Goal: Task Accomplishment & Management: Manage account settings

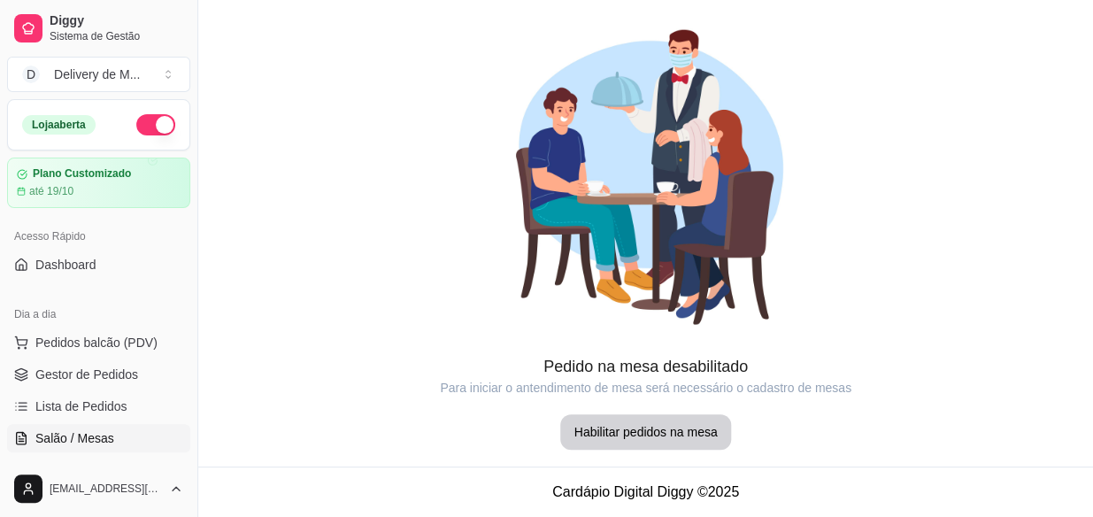
click at [78, 410] on span "Lista de Pedidos" at bounding box center [81, 407] width 92 height 18
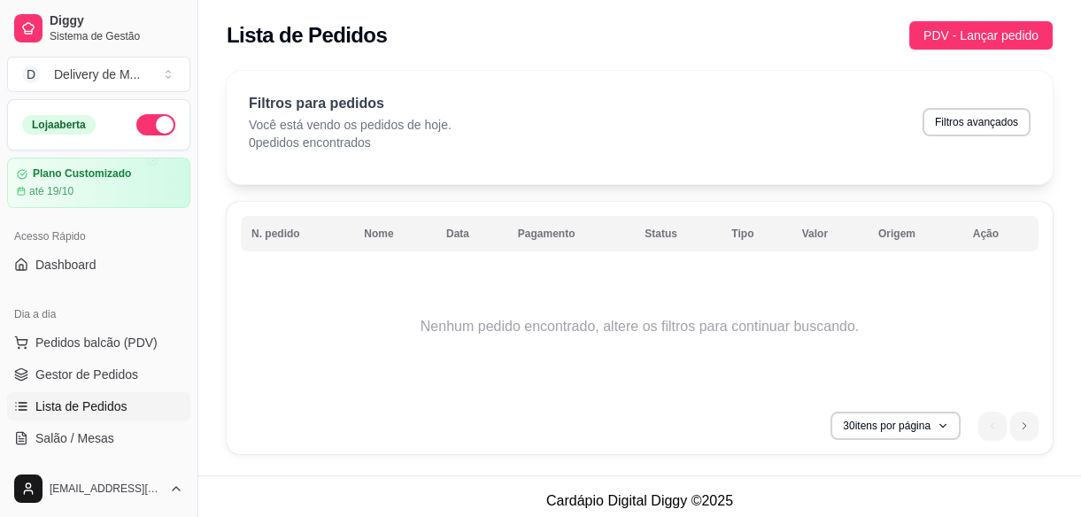
click at [88, 404] on span "Lista de Pedidos" at bounding box center [81, 407] width 92 height 18
click at [394, 173] on div "Filtros para pedidos Você está vendo os pedidos de hoje. 0 pedidos encontrados …" at bounding box center [640, 127] width 826 height 113
click at [1001, 114] on button "Filtros avançados" at bounding box center [976, 121] width 104 height 27
select select "0"
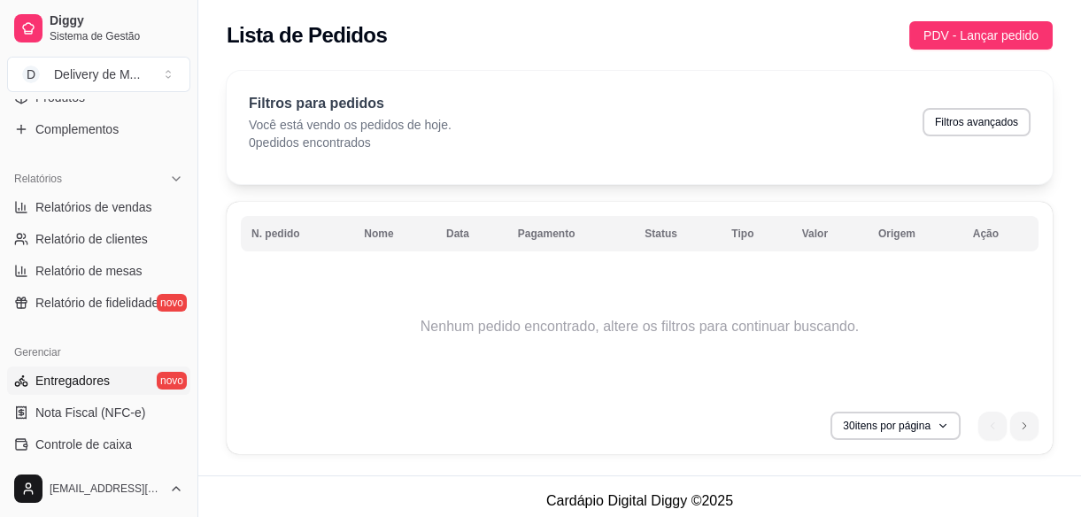
scroll to position [402, 0]
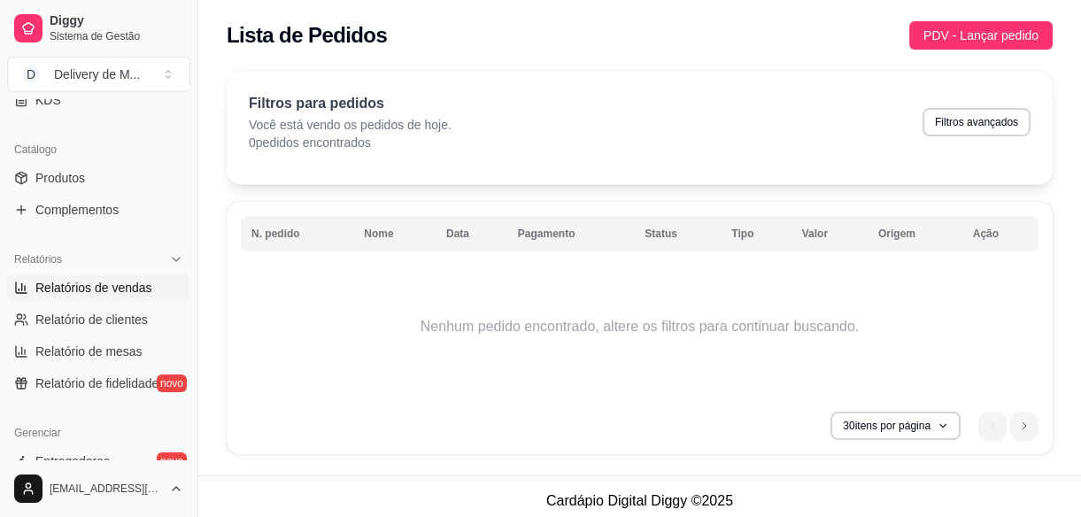
click at [95, 283] on span "Relatórios de vendas" at bounding box center [93, 288] width 117 height 18
select select "ALL"
select select "0"
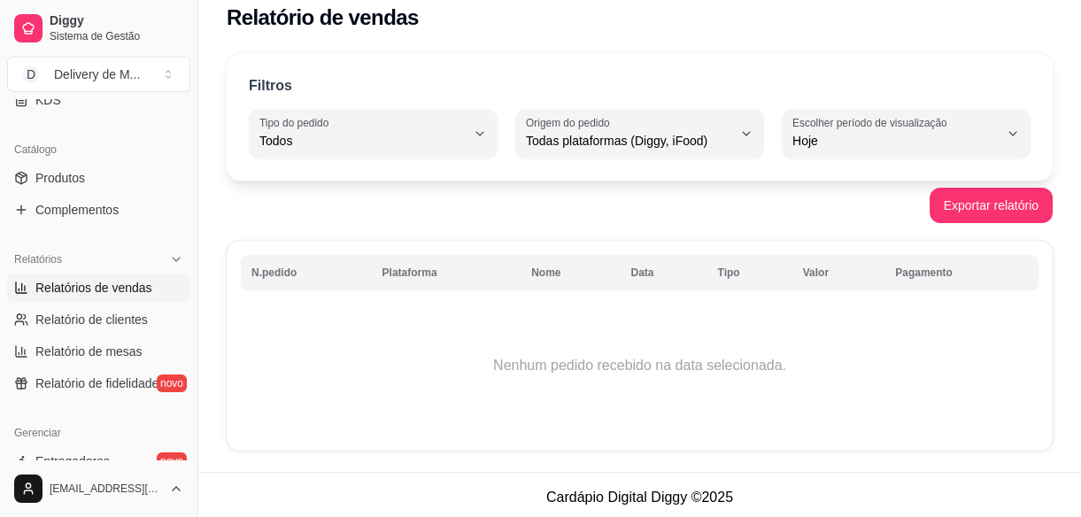
scroll to position [23, 0]
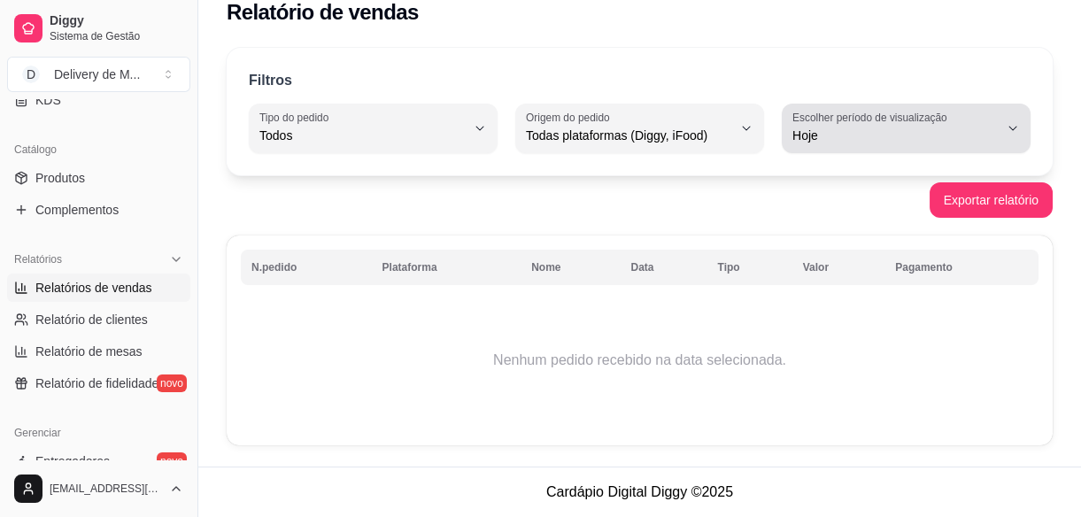
click at [872, 123] on button "Escolher período de visualização Hoje" at bounding box center [906, 129] width 249 height 50
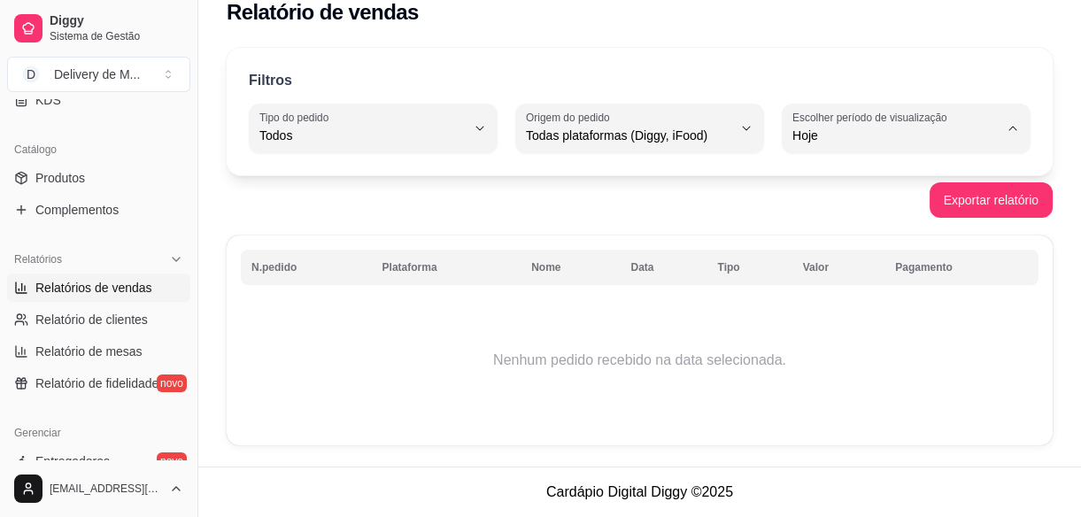
click at [830, 205] on span "Ontem" at bounding box center [897, 205] width 195 height 17
type input "1"
select select "1"
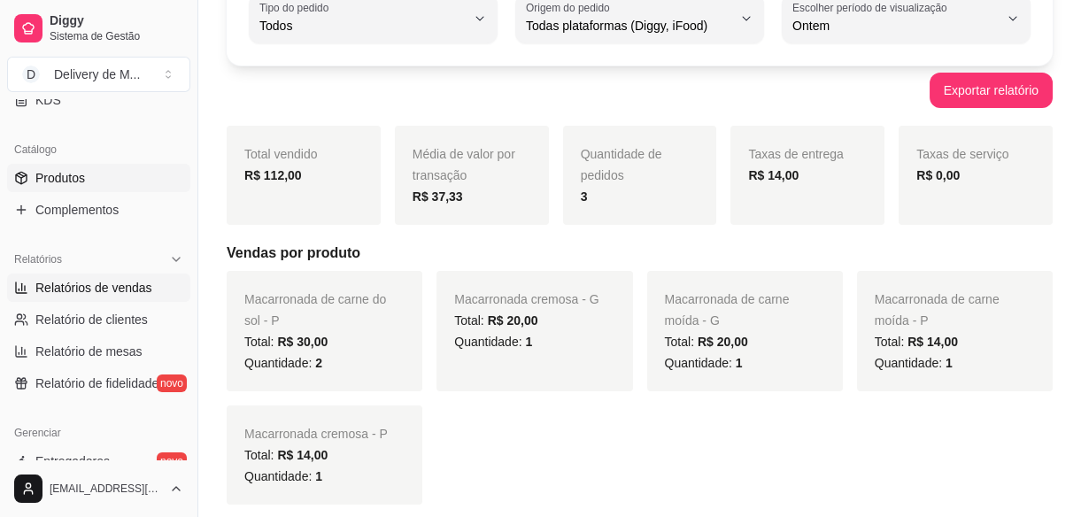
scroll to position [104, 0]
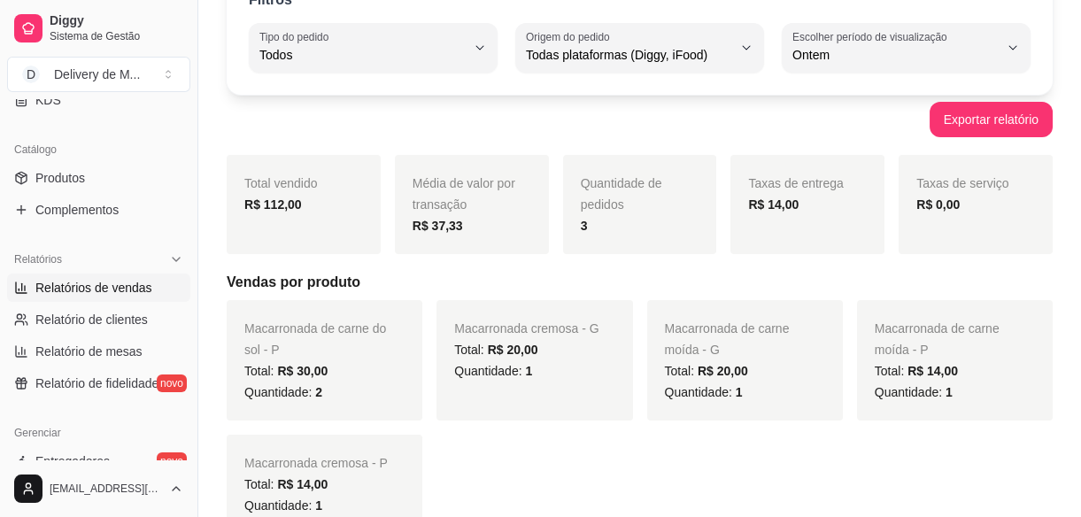
drag, startPoint x: 323, startPoint y: 208, endPoint x: 332, endPoint y: 209, distance: 8.9
click at [326, 208] on div "R$ 112,00" at bounding box center [303, 204] width 119 height 21
click at [451, 206] on span "Média de valor por transação" at bounding box center [464, 193] width 103 height 35
click at [700, 223] on div "Quantidade de pedidos 3" at bounding box center [640, 204] width 154 height 99
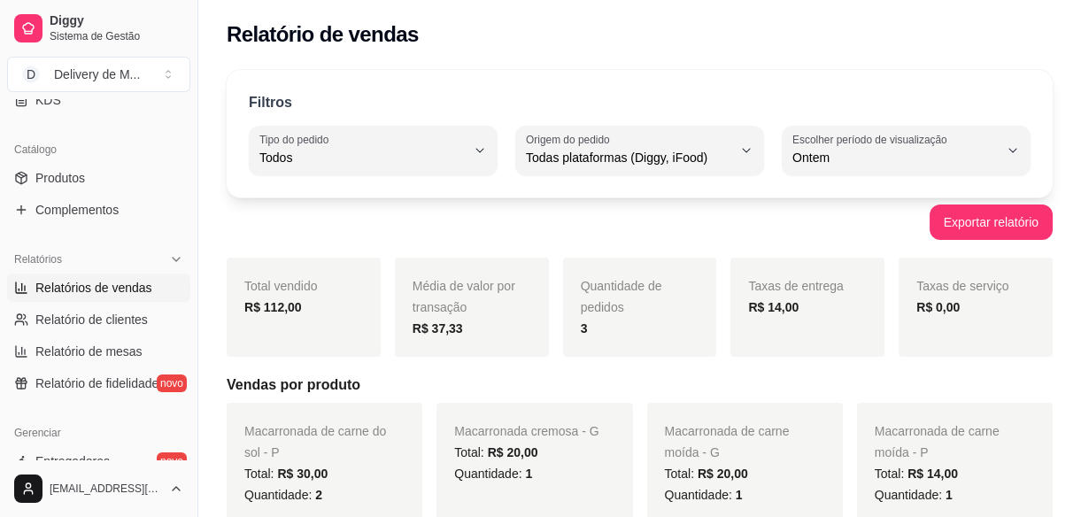
scroll to position [0, 0]
click at [127, 159] on div "Catálogo" at bounding box center [98, 149] width 183 height 28
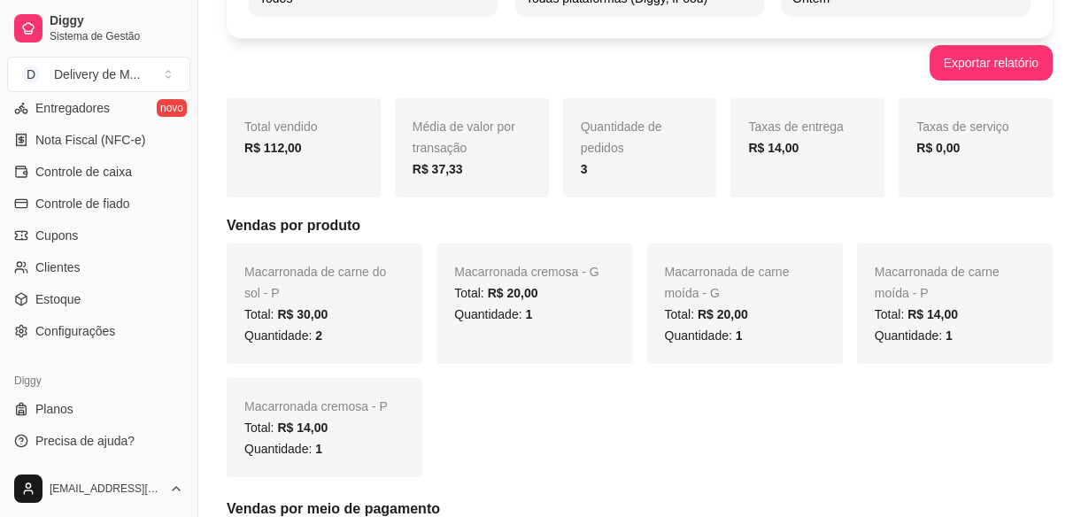
scroll to position [241, 0]
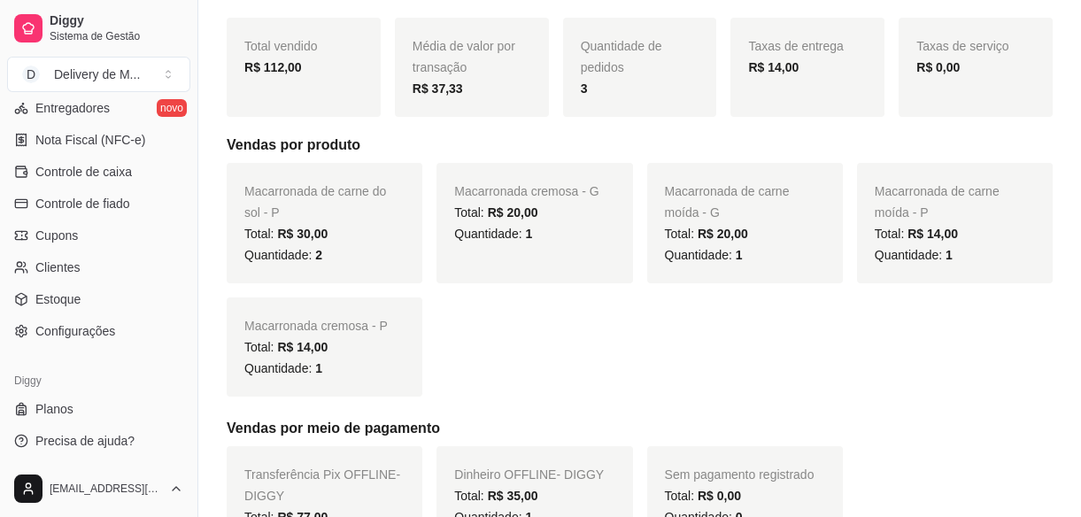
click at [354, 249] on div "Quantidade: 2" at bounding box center [324, 254] width 160 height 21
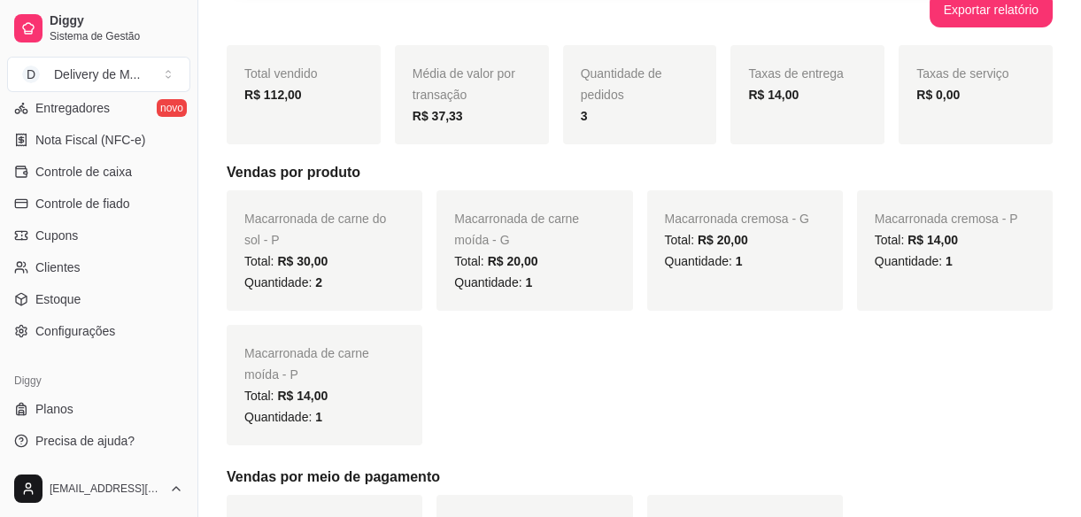
scroll to position [0, 0]
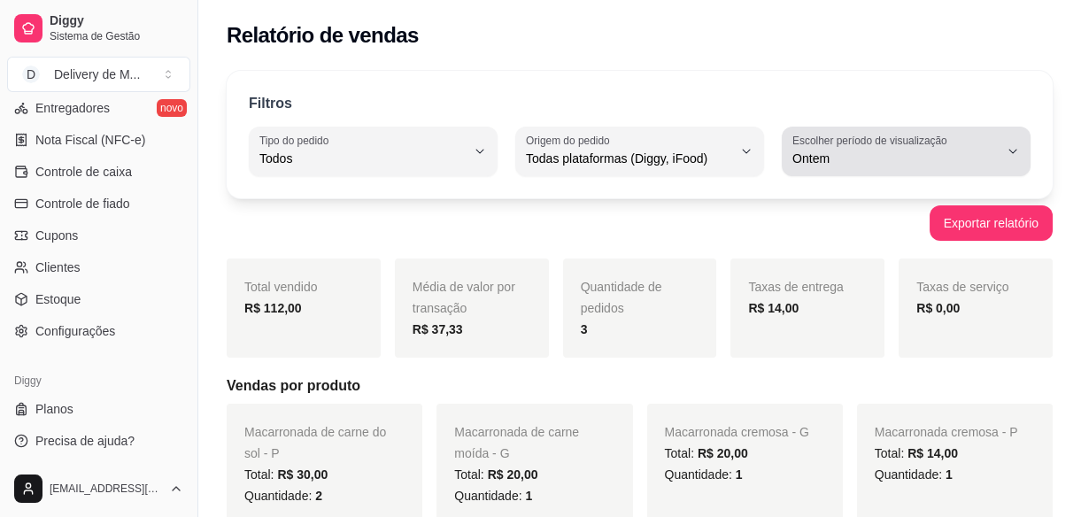
click at [985, 157] on span "Ontem" at bounding box center [895, 159] width 206 height 18
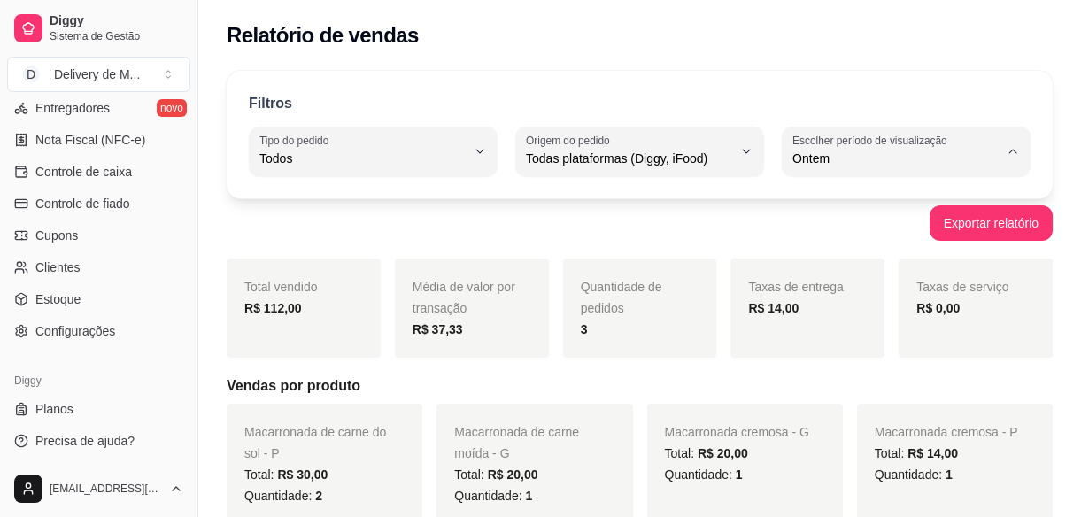
click at [852, 261] on span "7 dias" at bounding box center [897, 258] width 195 height 17
type input "7"
select select "7"
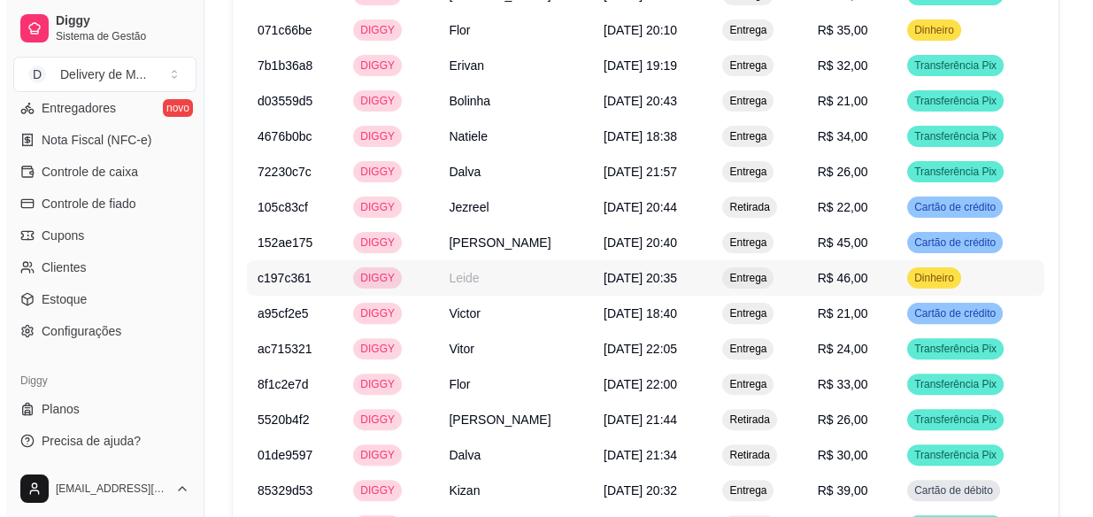
scroll to position [1094, 0]
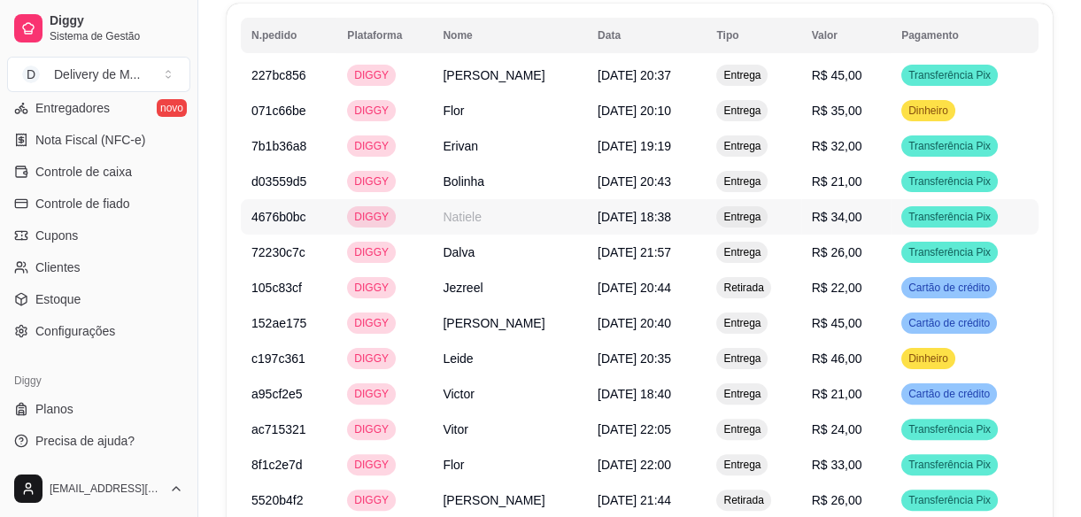
click at [860, 213] on span "R$ 34,00" at bounding box center [837, 217] width 50 height 14
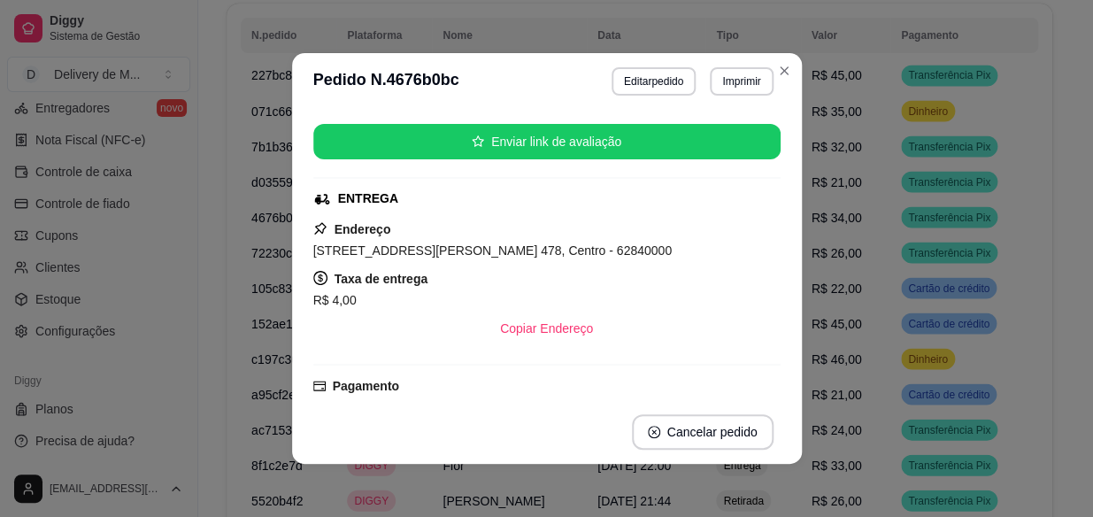
scroll to position [160, 0]
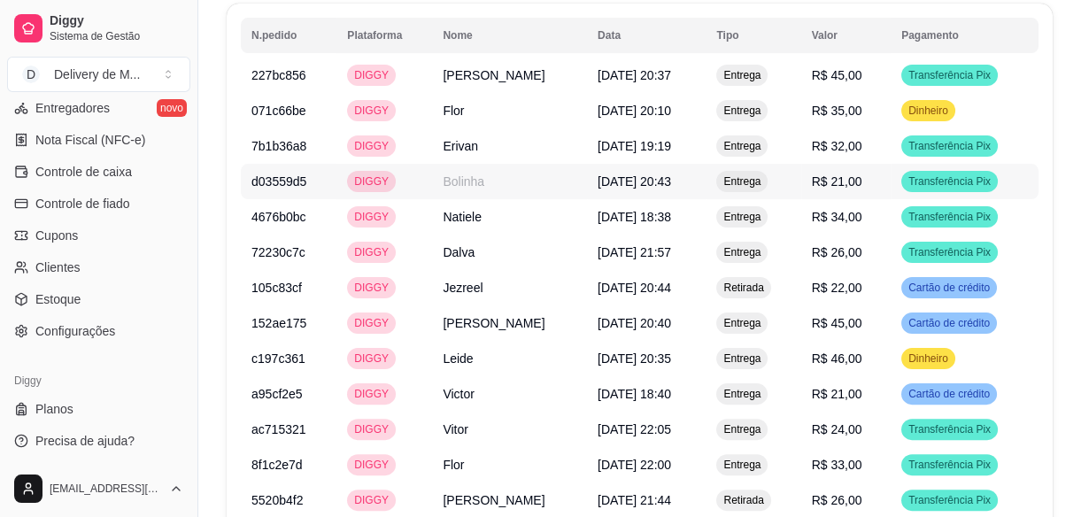
click at [764, 184] on span "Entrega" at bounding box center [742, 181] width 44 height 14
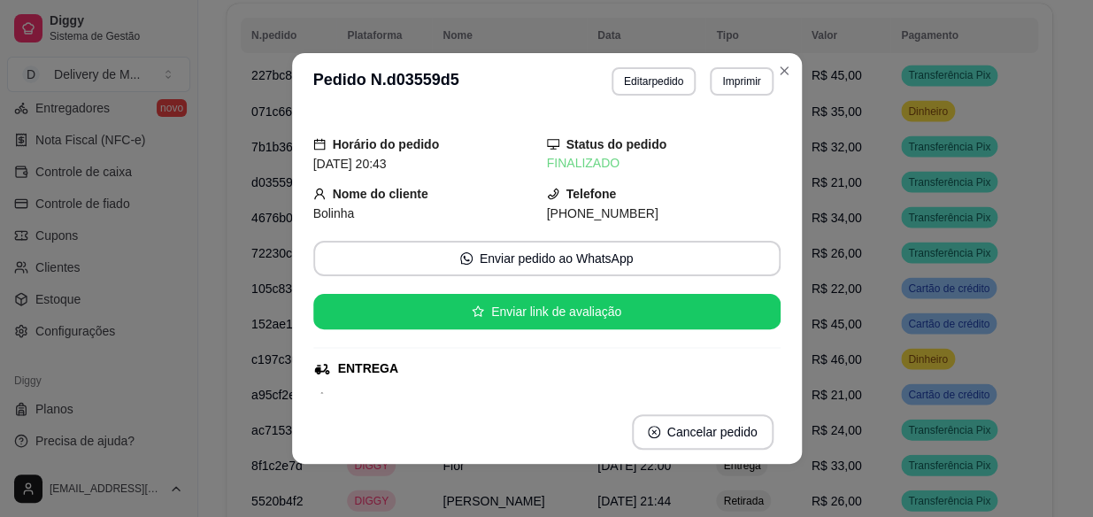
drag, startPoint x: 753, startPoint y: 212, endPoint x: 747, endPoint y: 253, distance: 42.1
click at [747, 253] on div "Horário do pedido [DATE] 20:43 Status do pedido FINALIZADO Nome do cliente Boli…" at bounding box center [546, 255] width 467 height 276
drag, startPoint x: 747, startPoint y: 253, endPoint x: 732, endPoint y: 150, distance: 104.7
click at [732, 150] on div "Status do pedido FINALIZADO" at bounding box center [664, 154] width 234 height 39
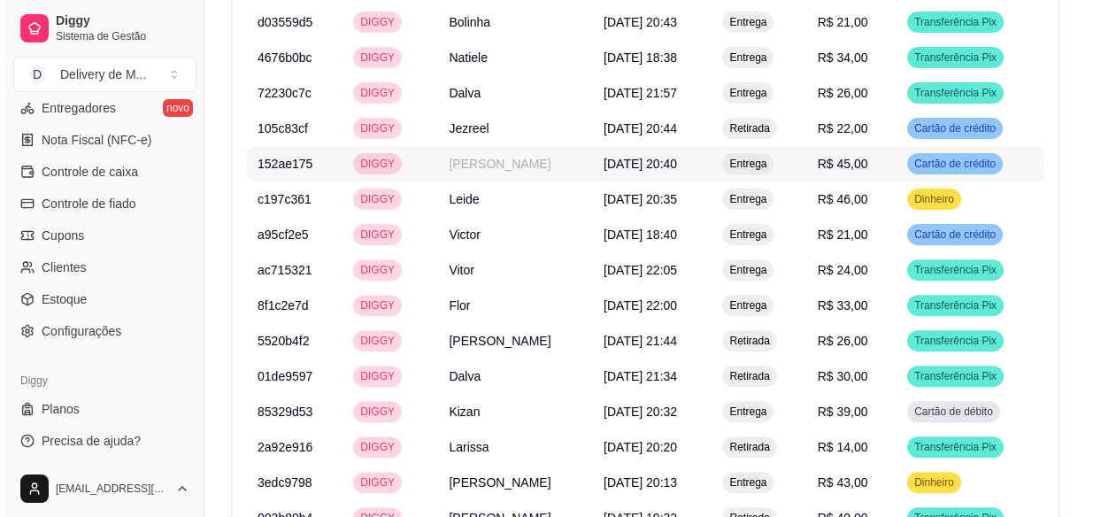
scroll to position [1255, 0]
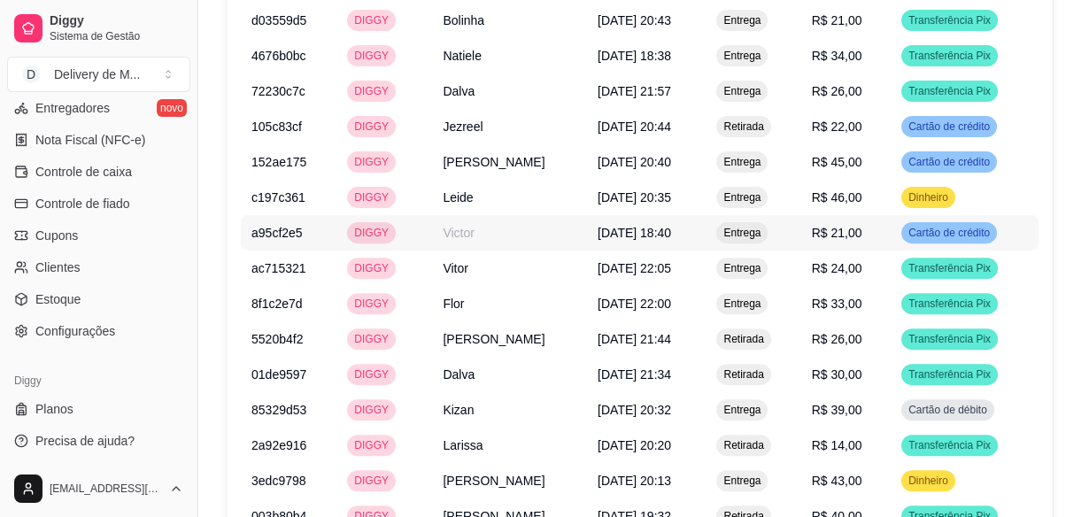
click at [647, 218] on td "[DATE] 18:40" at bounding box center [646, 232] width 119 height 35
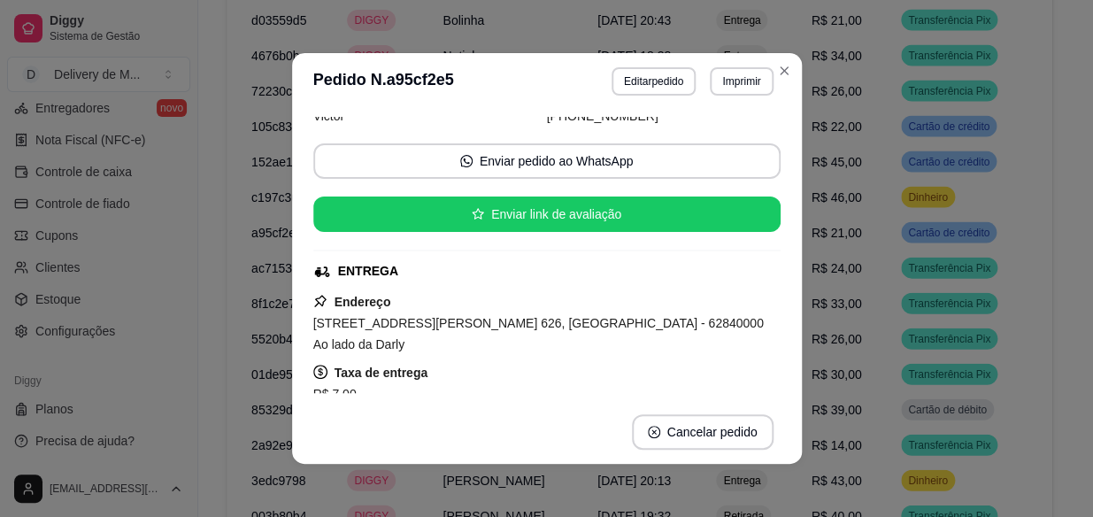
scroll to position [241, 0]
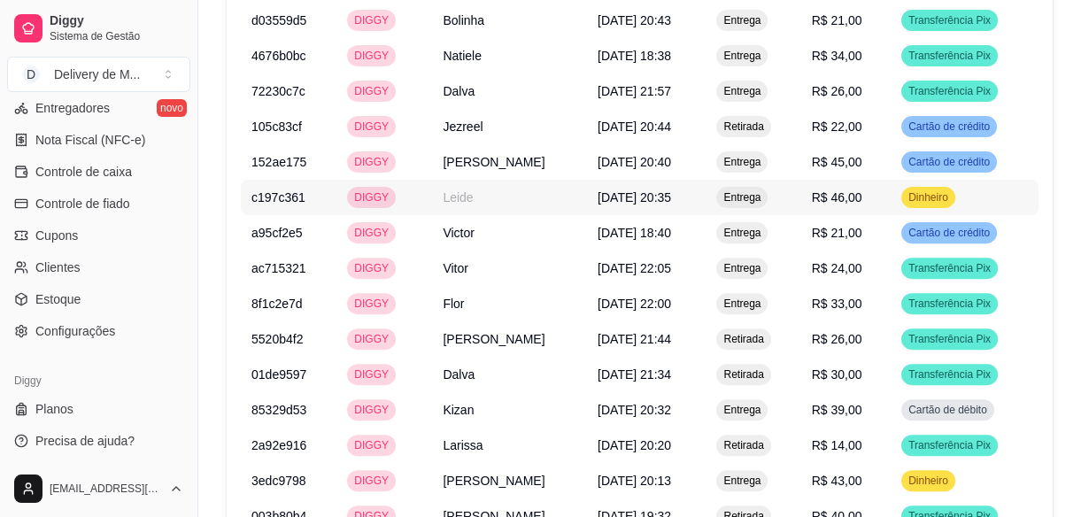
click at [671, 203] on span "[DATE] 20:35" at bounding box center [634, 197] width 73 height 14
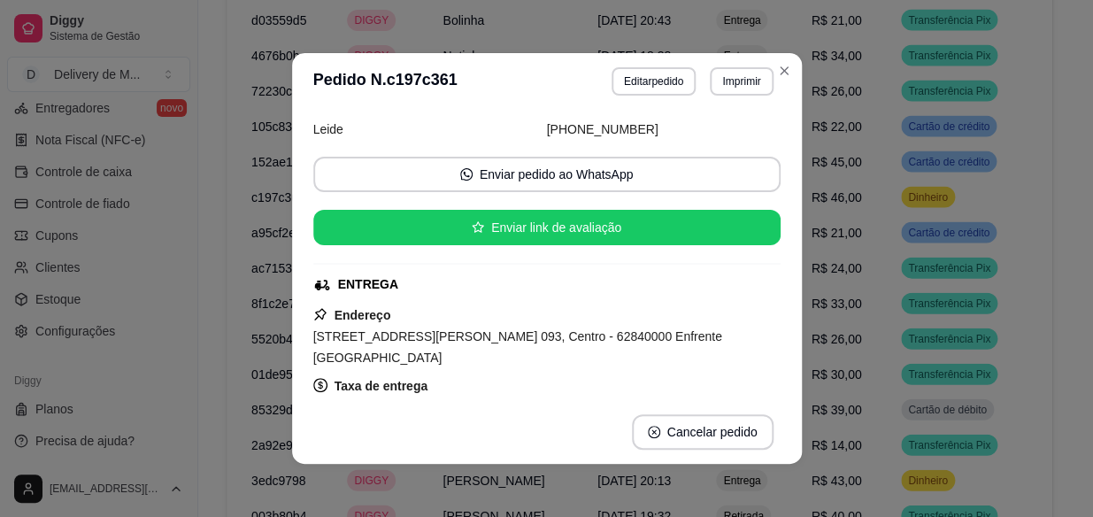
scroll to position [80, 0]
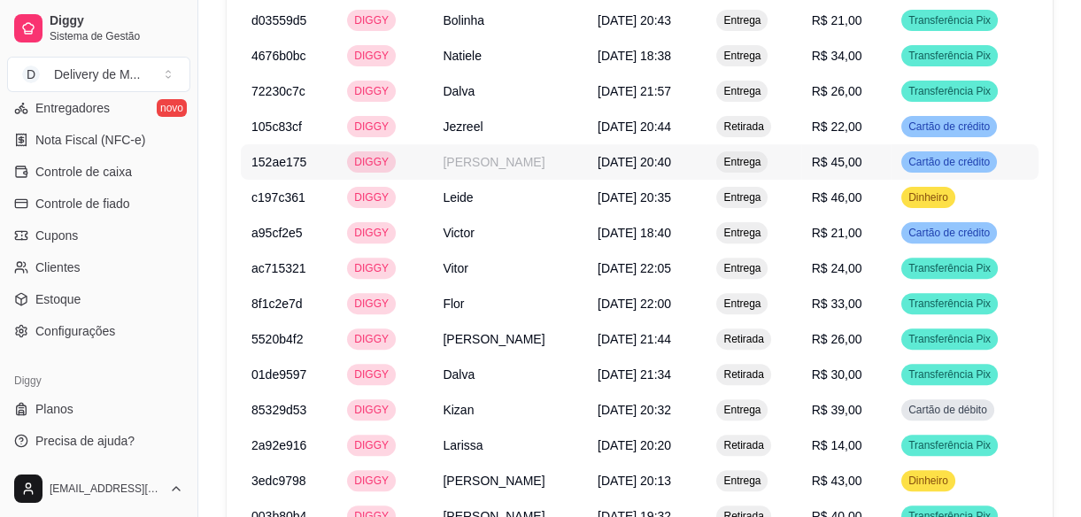
click at [706, 163] on td "[DATE] 20:40" at bounding box center [646, 161] width 119 height 35
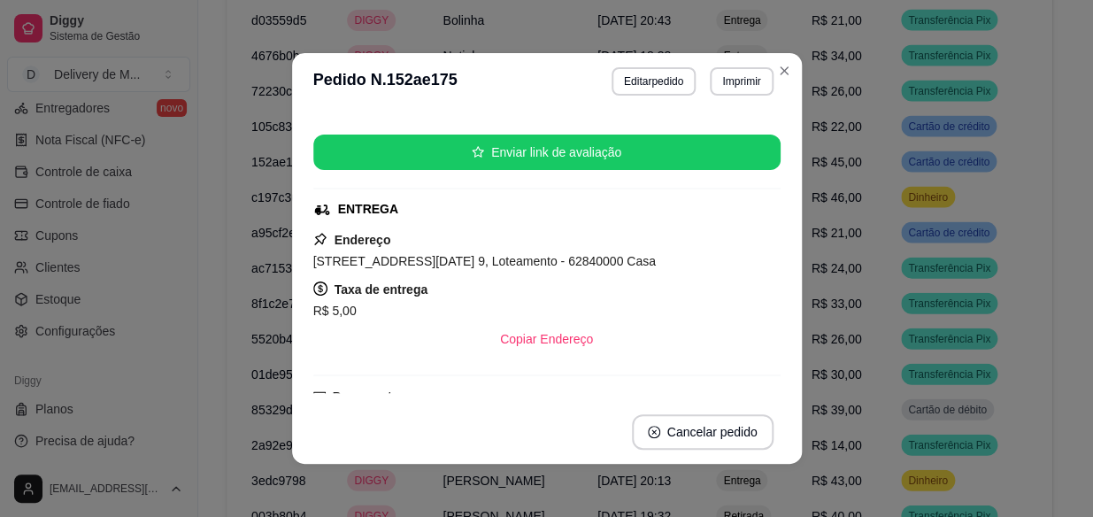
scroll to position [160, 0]
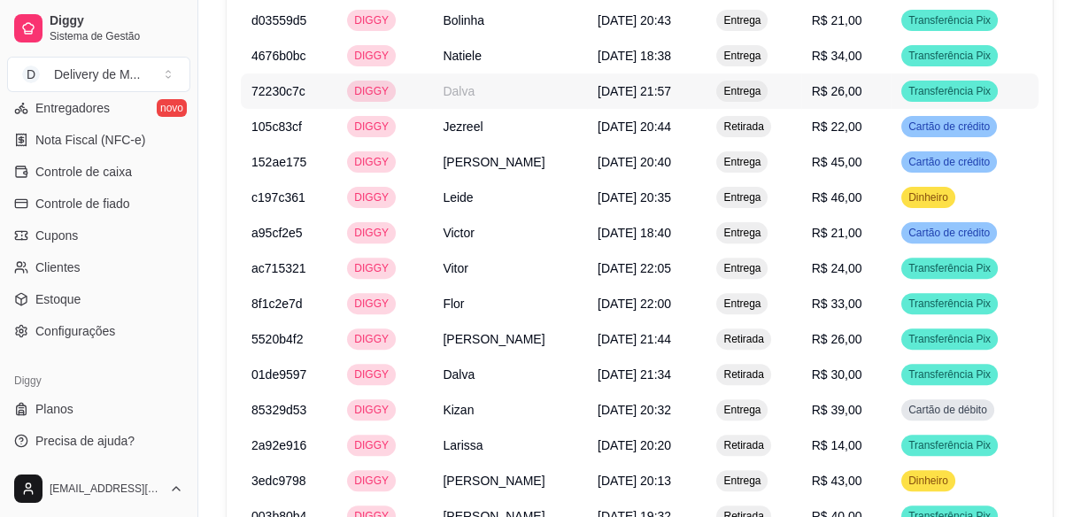
click at [652, 84] on span "[DATE] 21:57" at bounding box center [634, 91] width 73 height 14
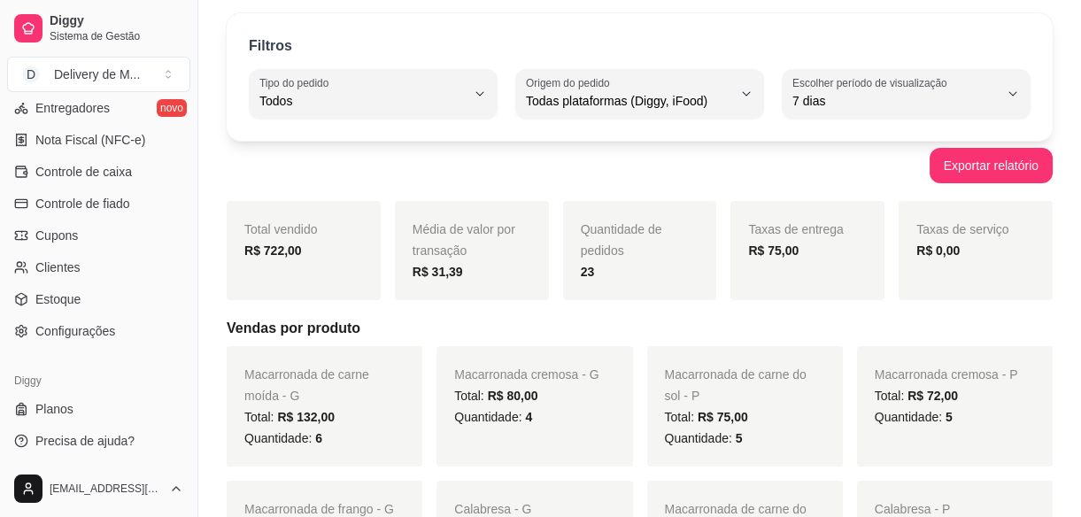
scroll to position [0, 0]
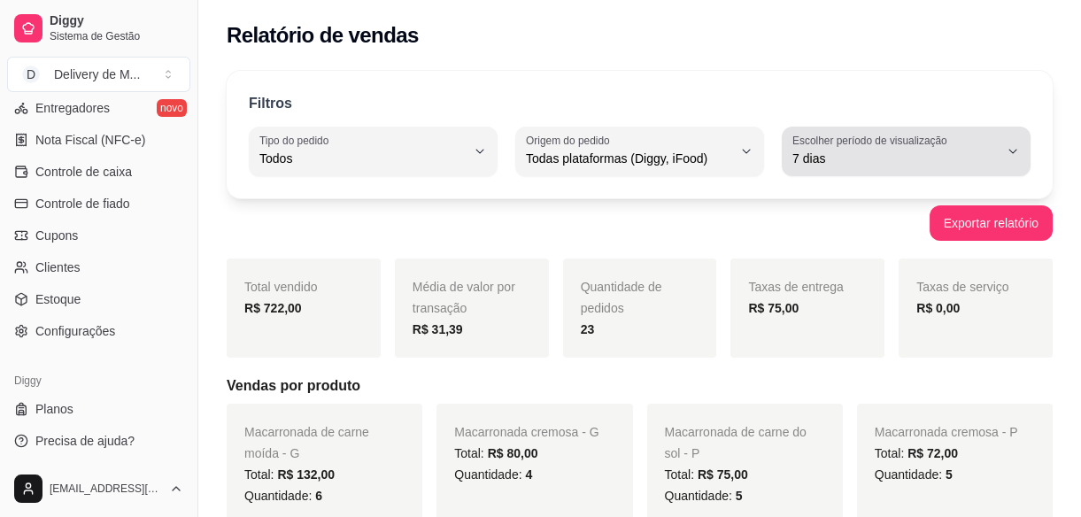
click at [984, 161] on span "7 dias" at bounding box center [895, 159] width 206 height 18
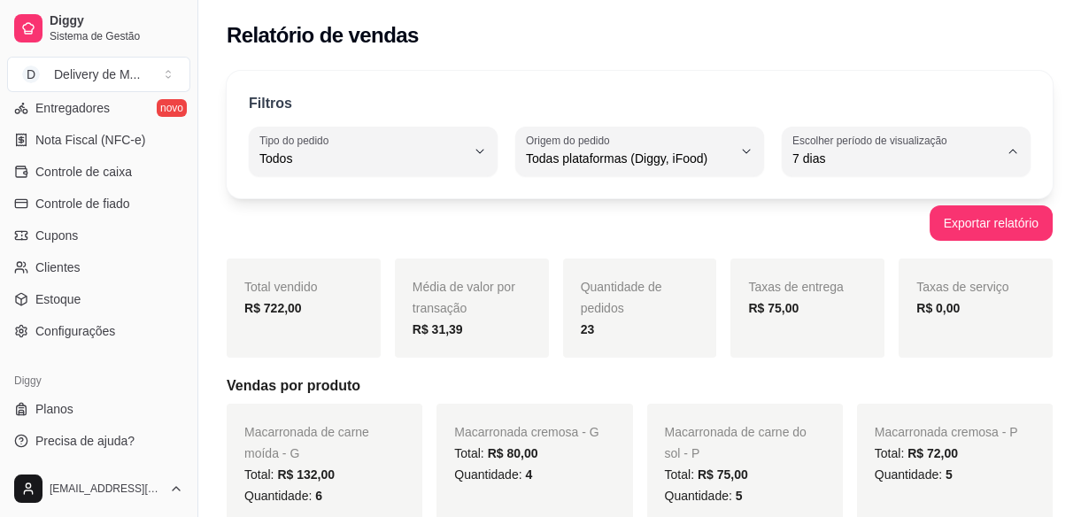
click at [834, 228] on span "Ontem" at bounding box center [897, 228] width 195 height 17
type input "1"
select select "1"
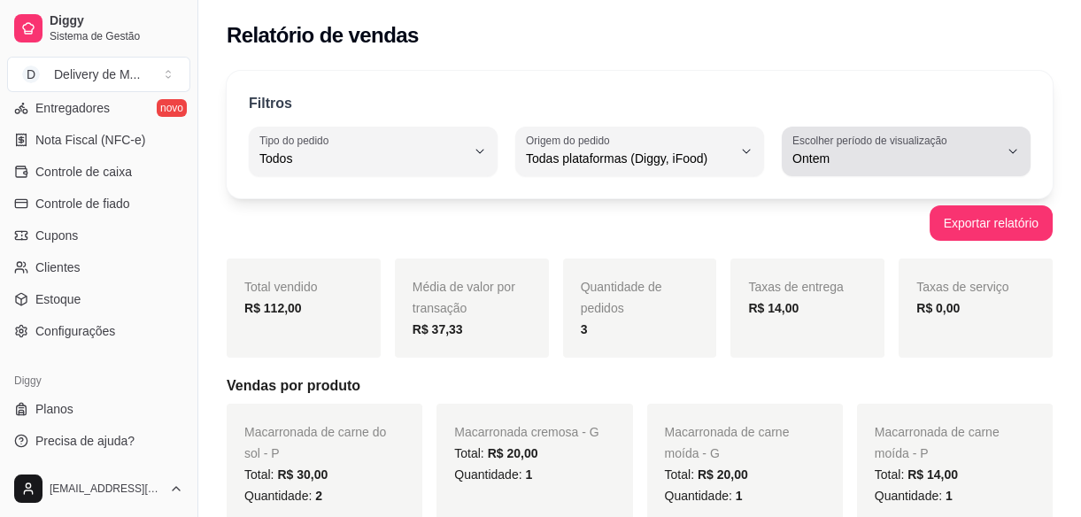
click at [1002, 145] on button "Escolher período de visualização Ontem" at bounding box center [906, 152] width 249 height 50
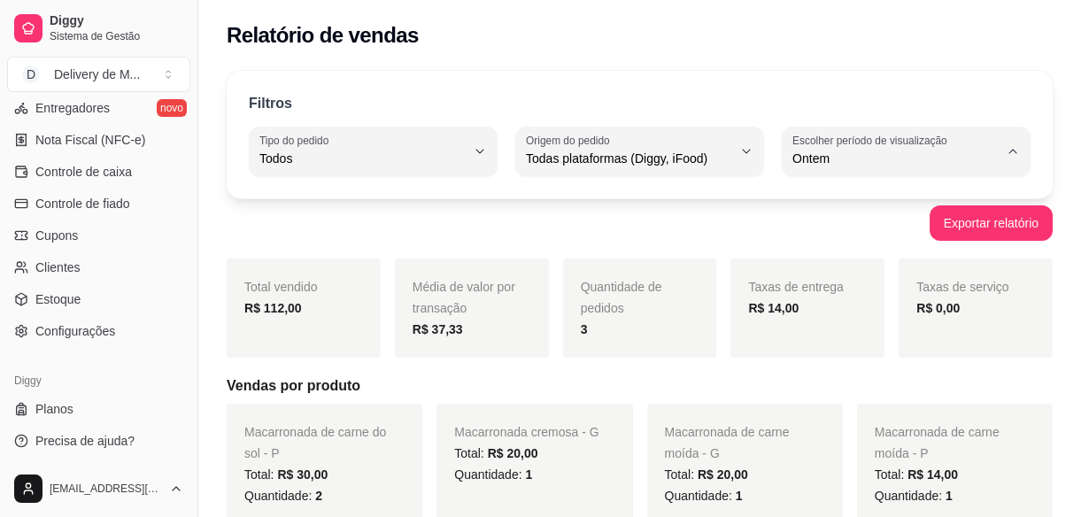
click at [847, 254] on span "7 dias" at bounding box center [897, 258] width 195 height 17
type input "7"
select select "7"
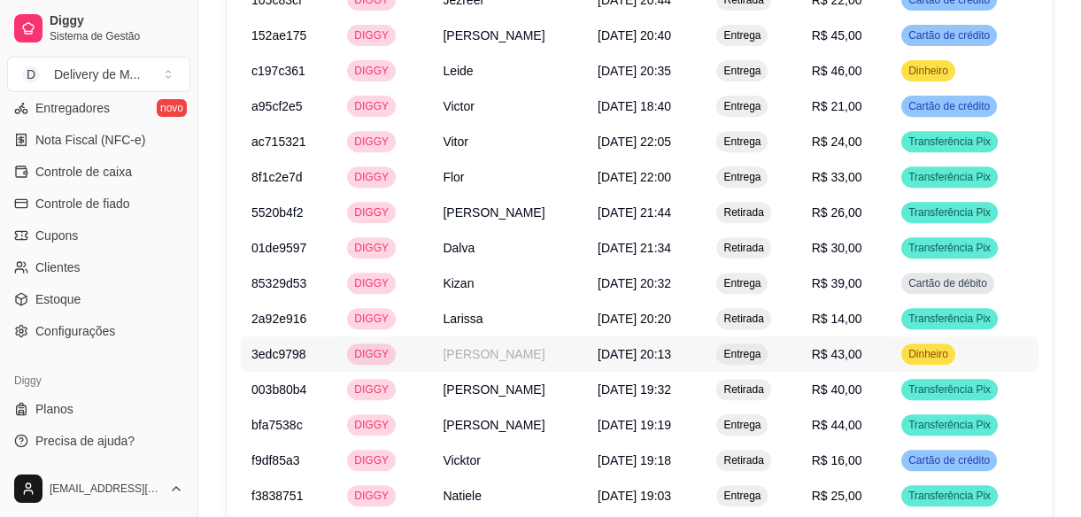
scroll to position [1577, 0]
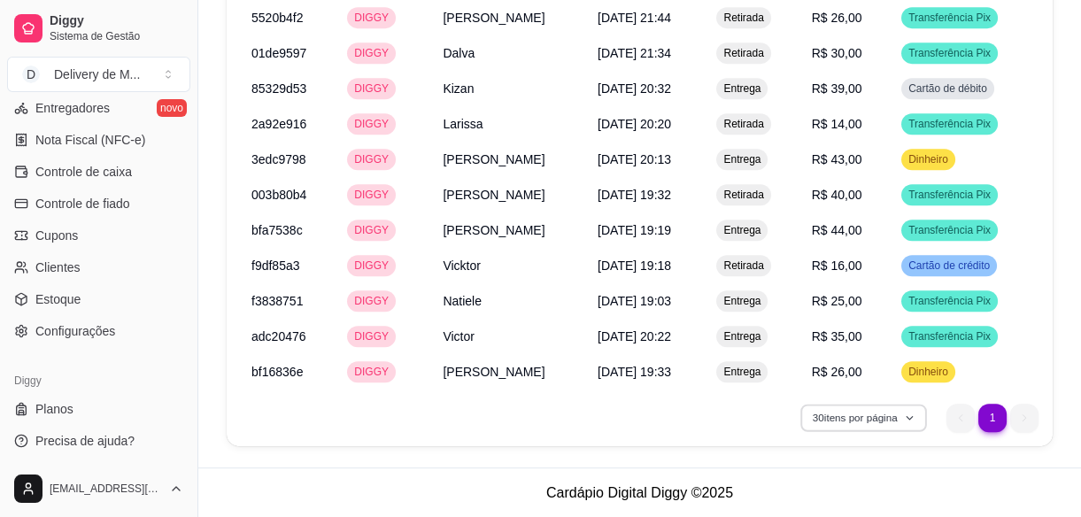
click at [905, 406] on button "30 itens por página" at bounding box center [863, 417] width 126 height 27
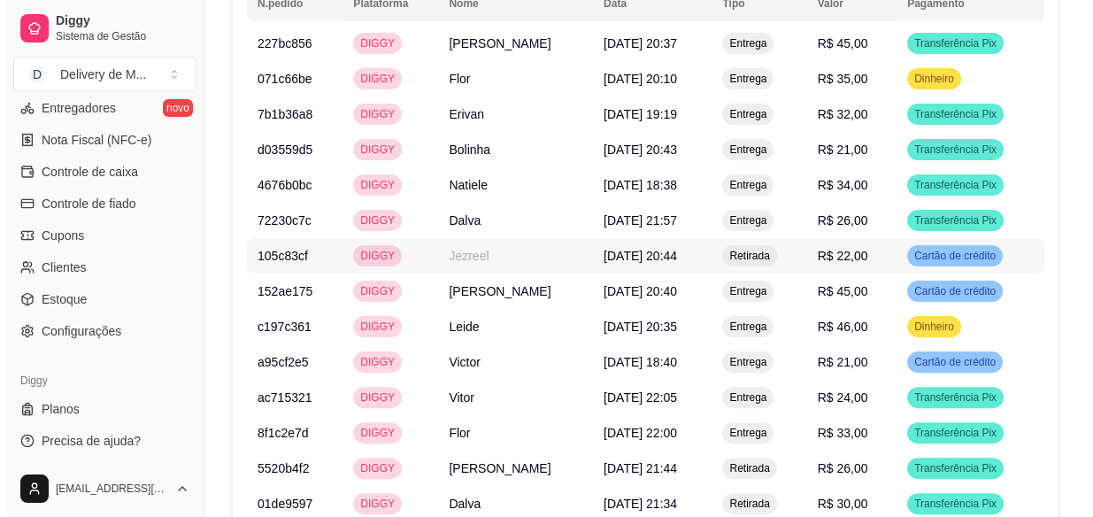
scroll to position [1046, 0]
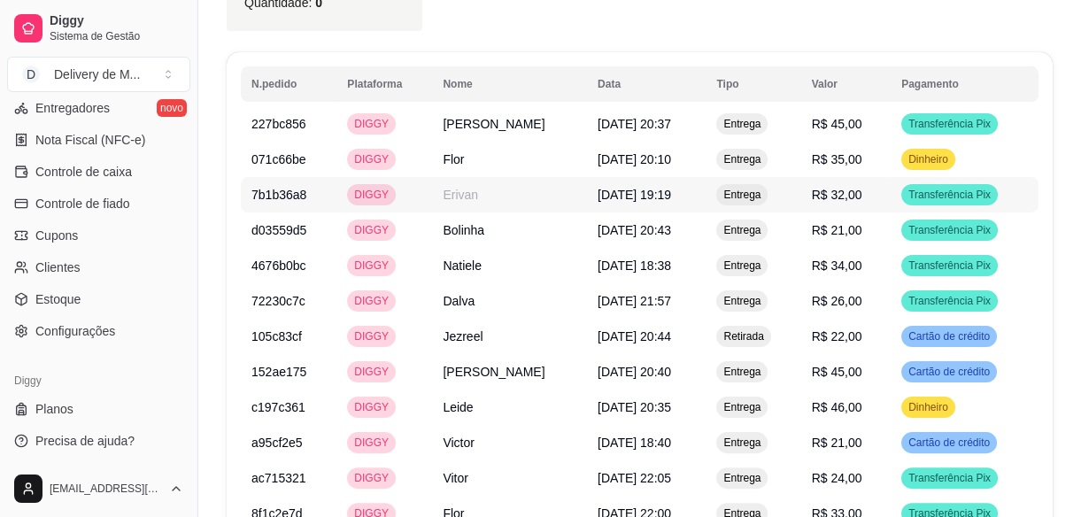
click at [659, 194] on span "[DATE] 19:19" at bounding box center [634, 195] width 73 height 14
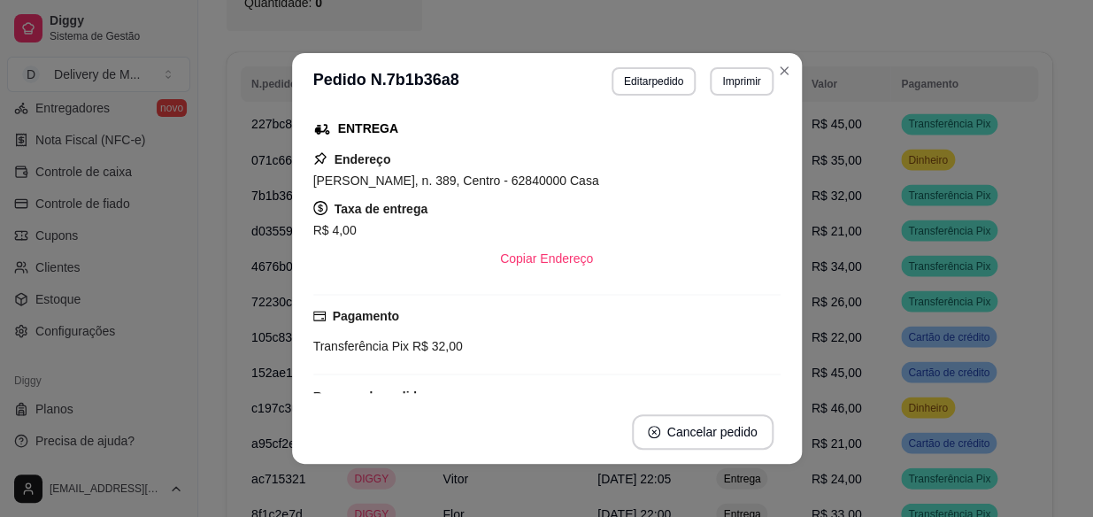
scroll to position [241, 0]
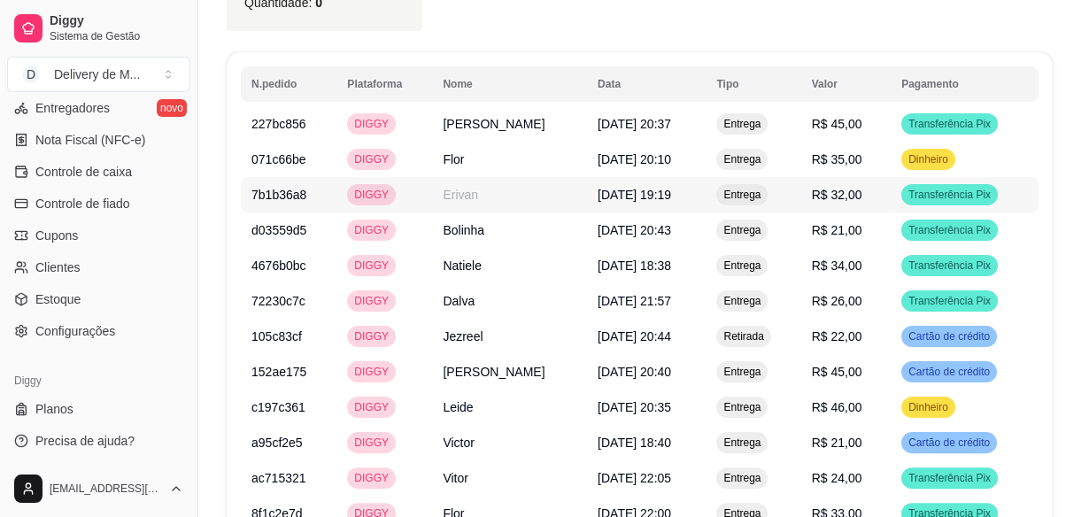
click at [671, 193] on span "[DATE] 19:19" at bounding box center [634, 195] width 73 height 14
click at [671, 120] on span "[DATE] 20:37" at bounding box center [634, 124] width 73 height 14
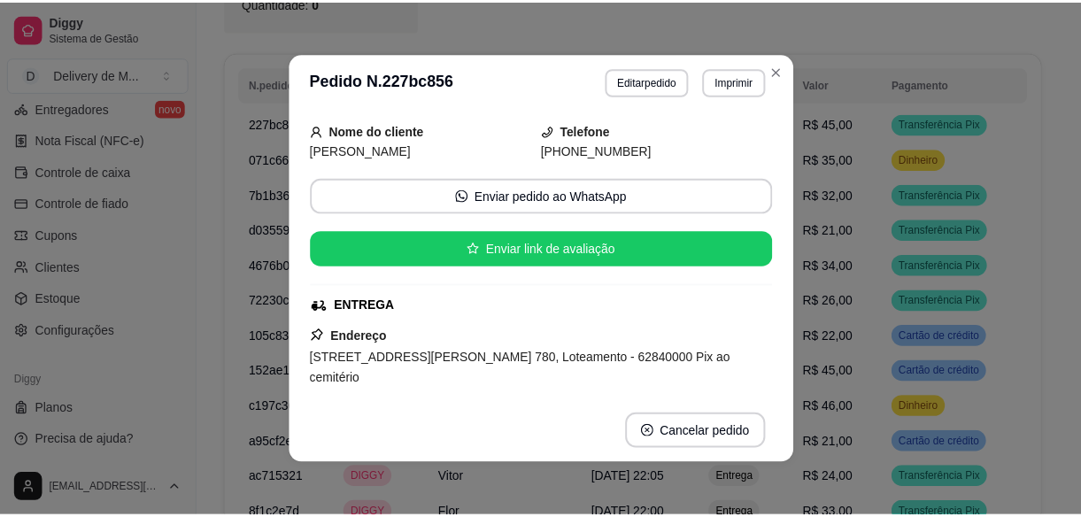
scroll to position [160, 0]
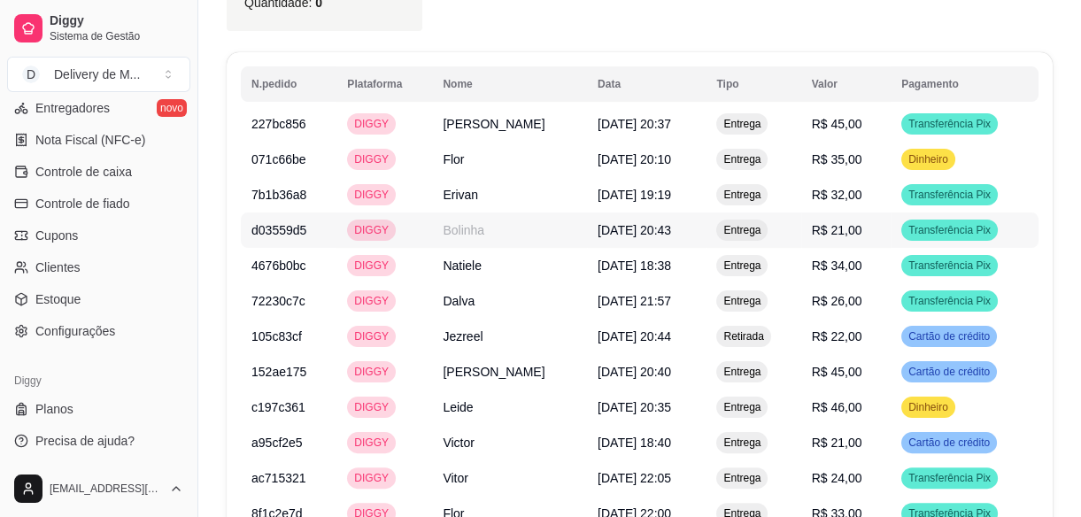
click at [750, 241] on td "Entrega" at bounding box center [753, 229] width 95 height 35
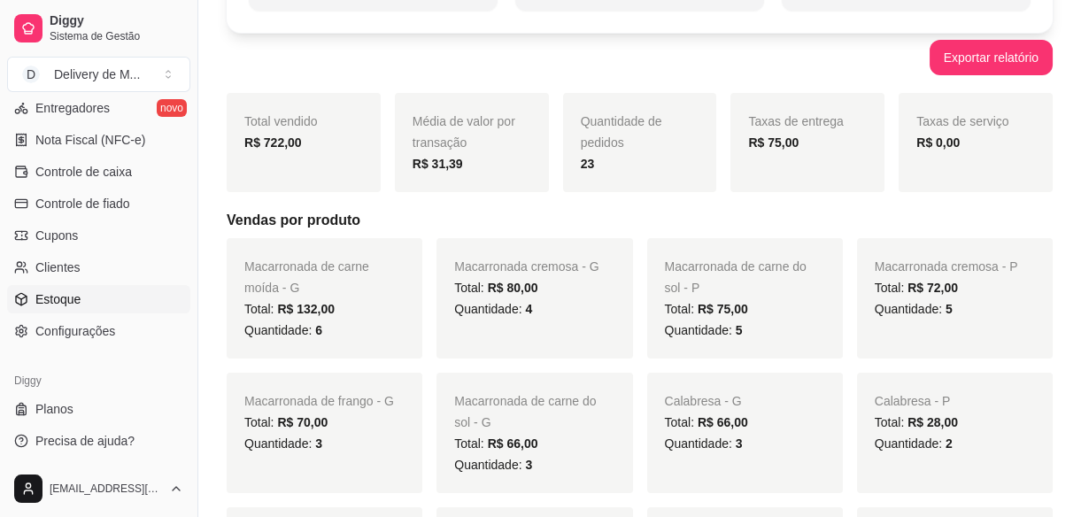
scroll to position [241, 0]
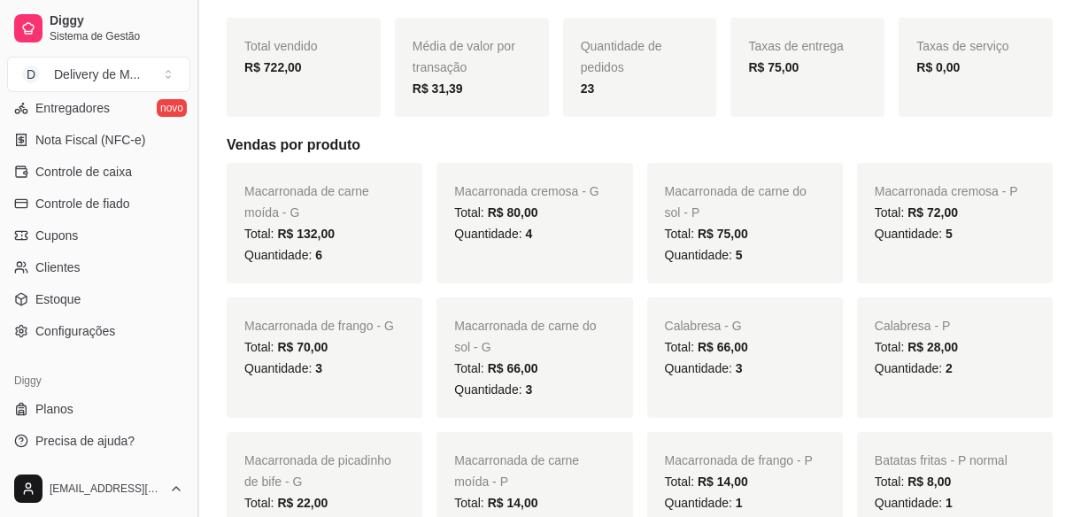
drag, startPoint x: 189, startPoint y: 415, endPoint x: 197, endPoint y: 403, distance: 14.3
click at [197, 403] on button "Toggle Sidebar" at bounding box center [197, 258] width 14 height 517
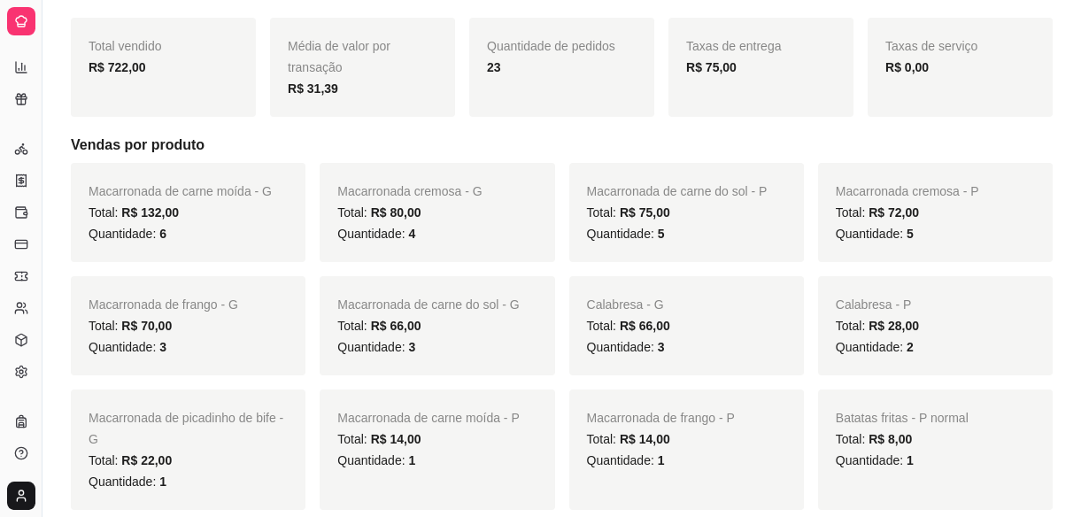
scroll to position [400, 0]
drag, startPoint x: 39, startPoint y: 328, endPoint x: 147, endPoint y: 330, distance: 108.0
click at [18, 334] on icon at bounding box center [21, 340] width 14 height 14
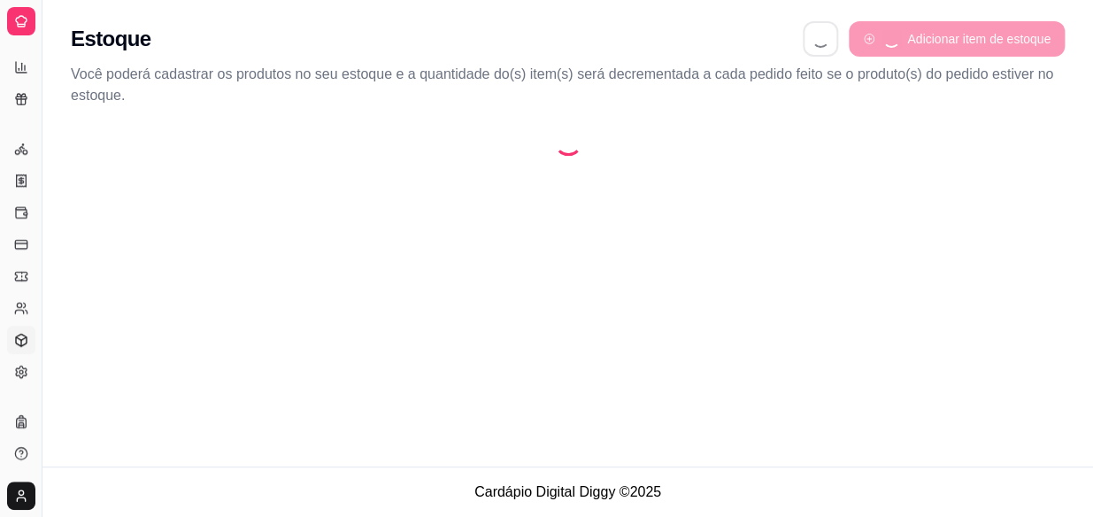
select select "QUANTITY_ORDER"
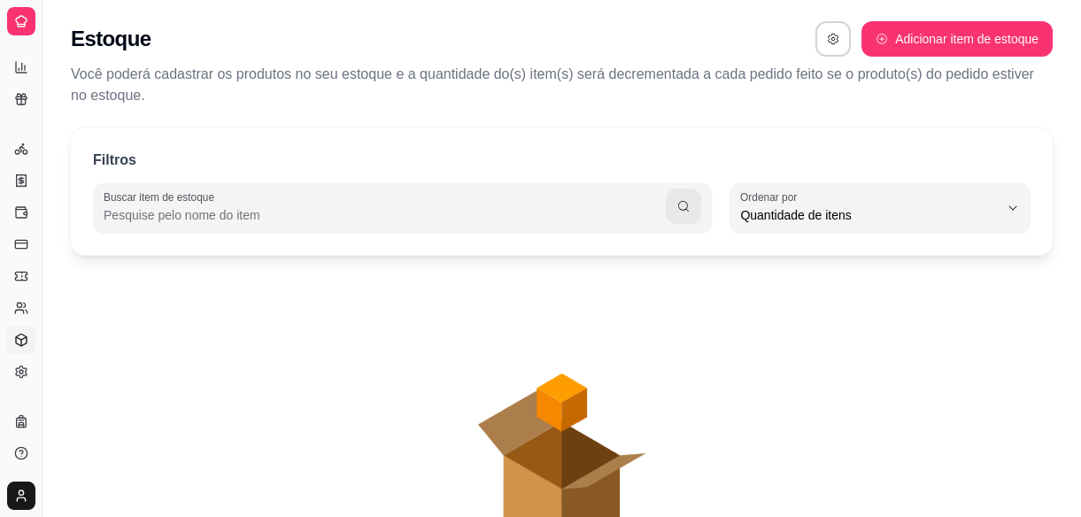
scroll to position [17, 0]
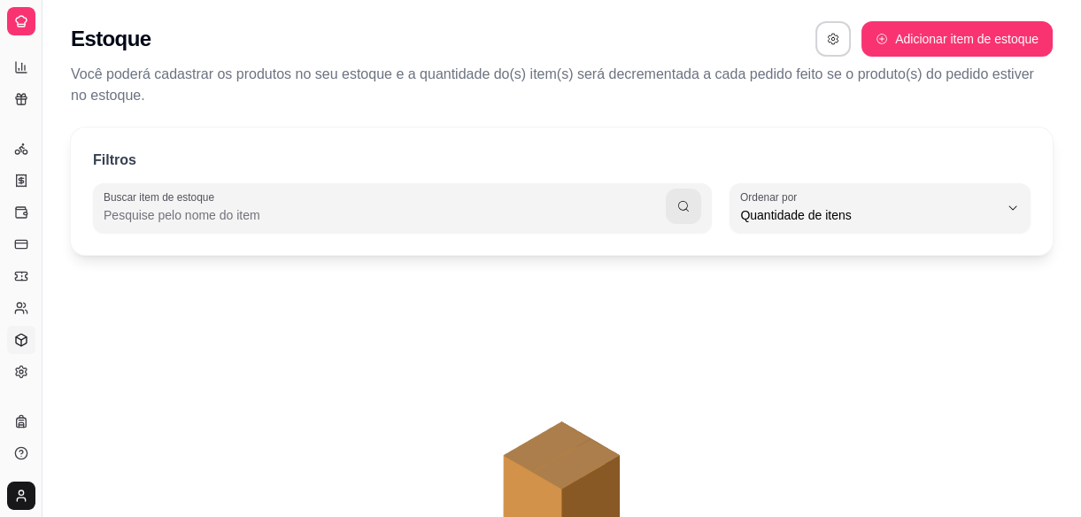
drag, startPoint x: 43, startPoint y: 325, endPoint x: 151, endPoint y: 331, distance: 107.3
click at [151, 331] on div "Diggy Sistema de Gestão D Delivery de M ... Loja aberta Plano Customizado até 1…" at bounding box center [540, 346] width 1081 height 693
drag, startPoint x: 35, startPoint y: 292, endPoint x: 151, endPoint y: 314, distance: 117.2
click at [151, 314] on div "Diggy Sistema de Gestão D Delivery de M ... Loja aberta Plano Customizado até 1…" at bounding box center [540, 346] width 1081 height 693
click at [42, 394] on button "Toggle Sidebar" at bounding box center [42, 258] width 14 height 517
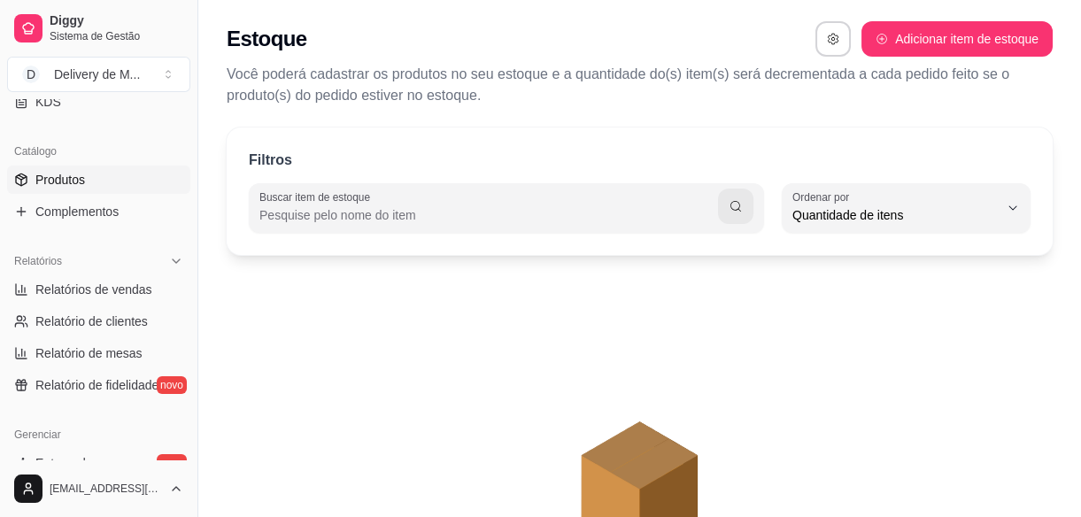
click at [120, 189] on link "Produtos" at bounding box center [98, 180] width 183 height 28
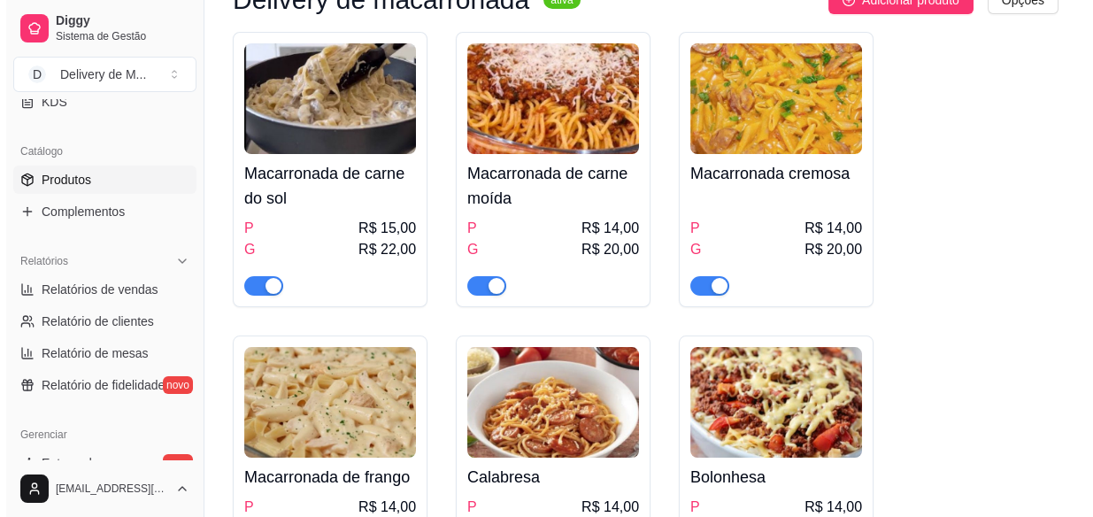
scroll to position [241, 0]
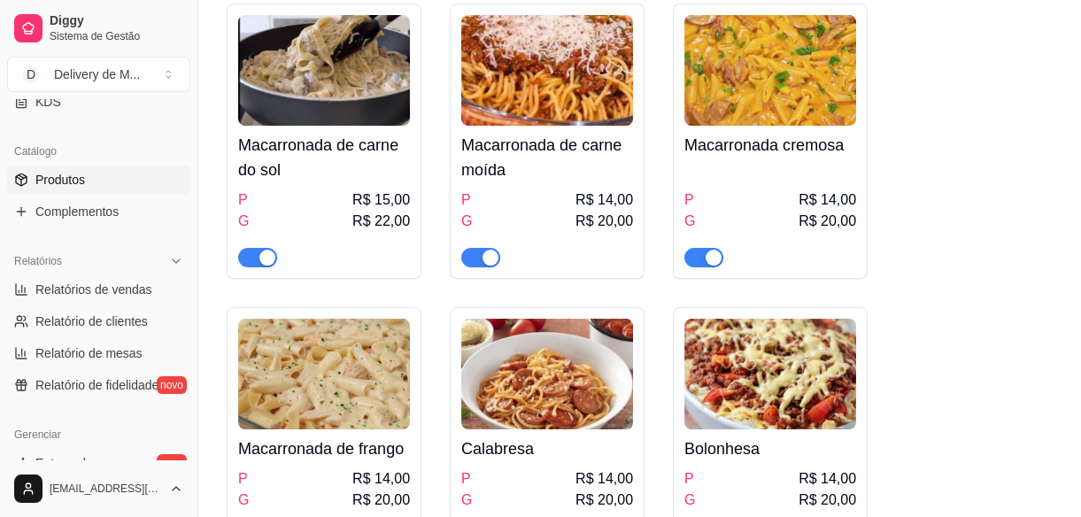
click at [718, 189] on div "P R$ 14,00" at bounding box center [770, 199] width 172 height 21
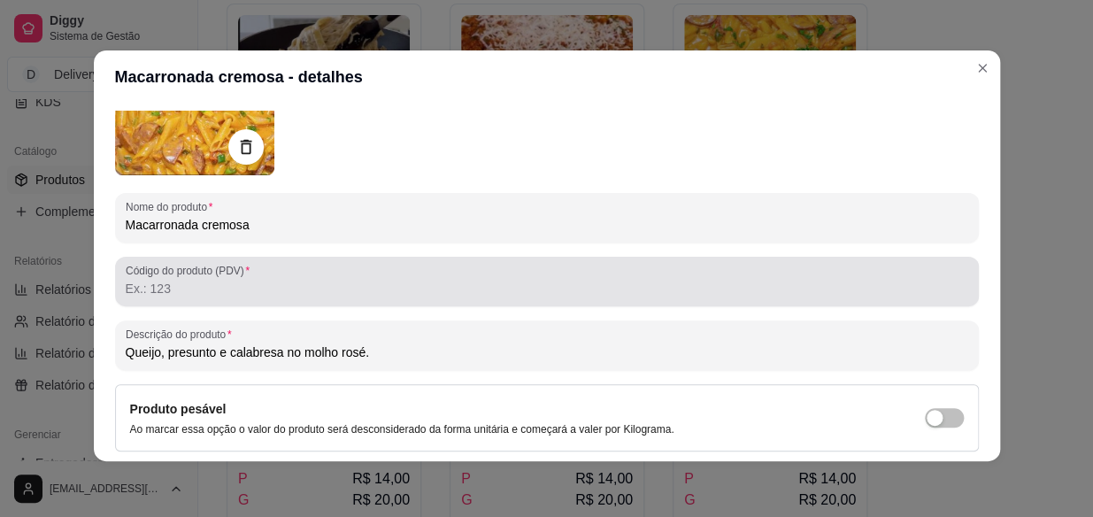
scroll to position [160, 0]
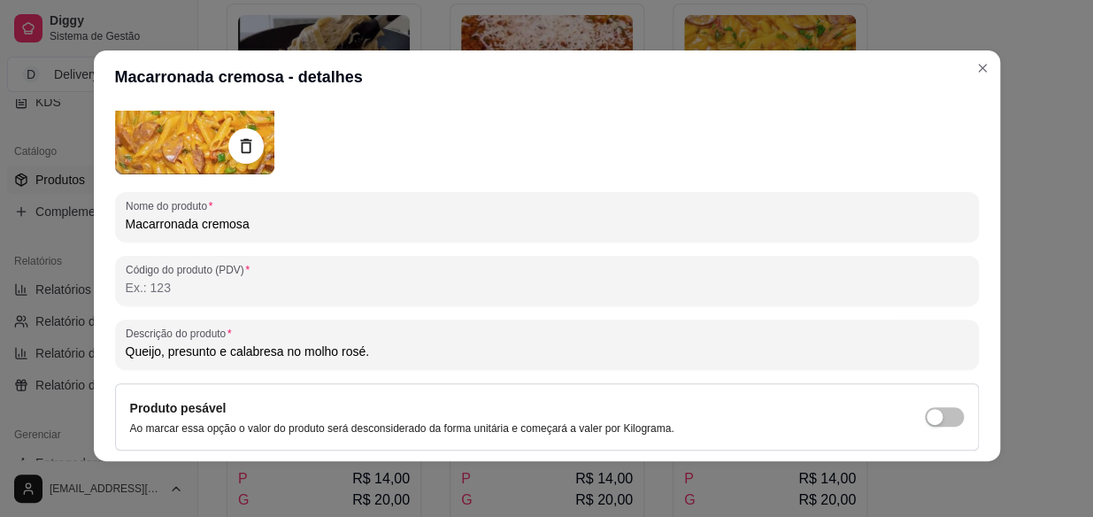
click at [294, 352] on input "Queijo, presunto e calabresa no molho rosé." at bounding box center [547, 352] width 843 height 18
click at [211, 353] on input "Queijo, presunto e calabresa no molho rosé." at bounding box center [547, 352] width 843 height 18
click at [212, 354] on input "Queijo, presunto,frango, carne moida e calabresa no molho rosé." at bounding box center [547, 352] width 843 height 18
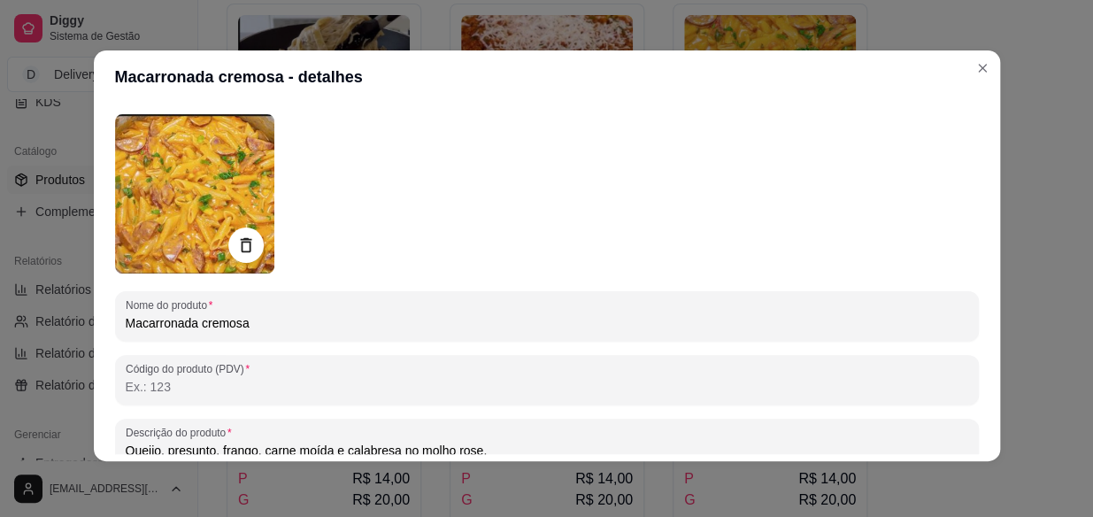
scroll to position [0, 0]
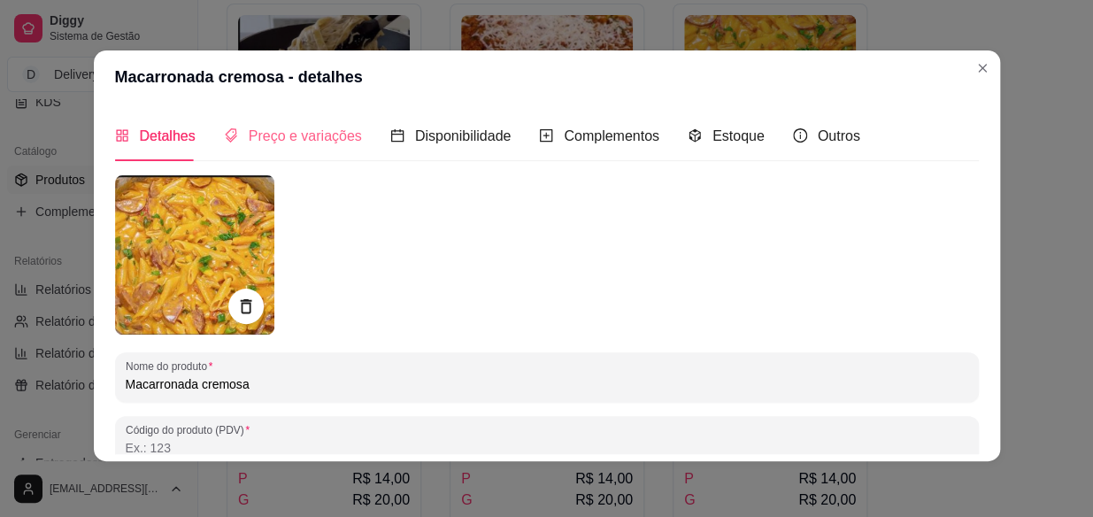
type input "Queijo, presunto, frango, carne moída e calabresa no molho rose."
click at [269, 131] on span "Preço e variações" at bounding box center [305, 135] width 113 height 15
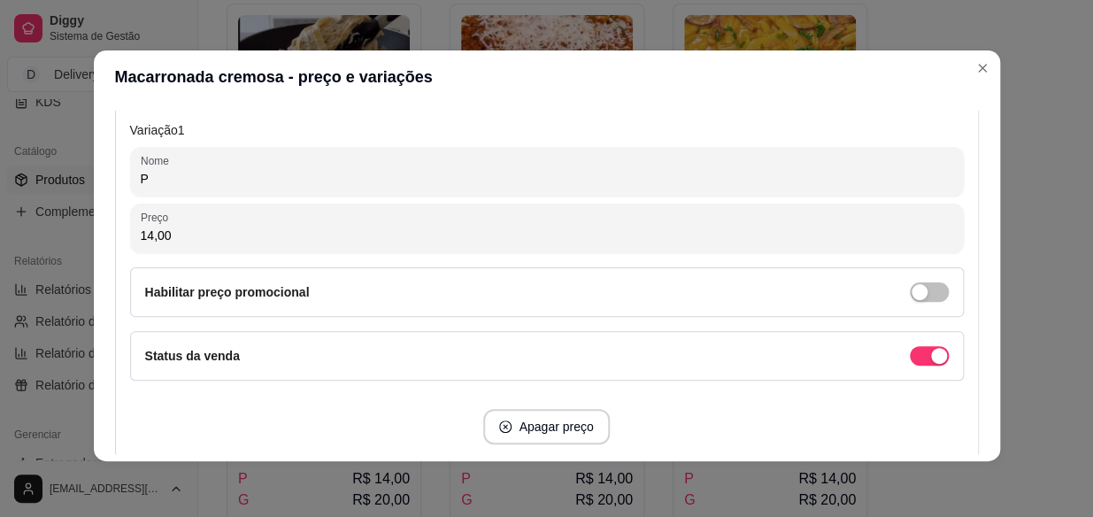
scroll to position [402, 0]
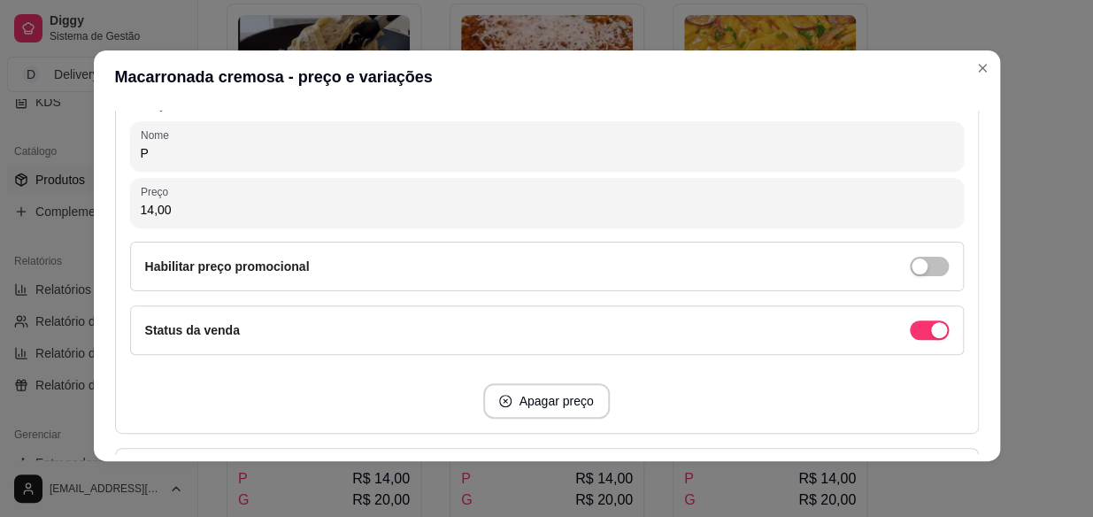
click at [143, 204] on input "14,00" at bounding box center [547, 210] width 813 height 18
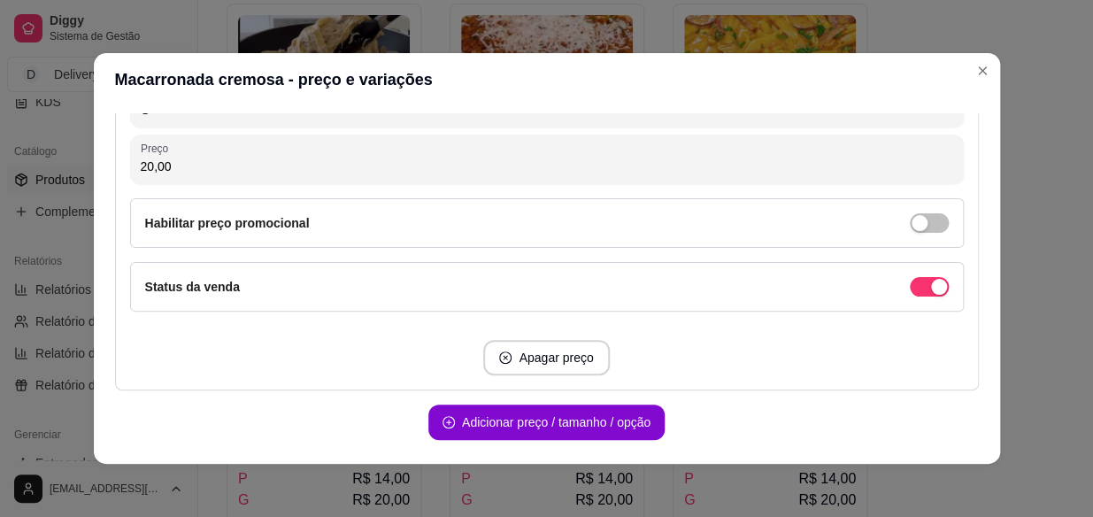
scroll to position [885, 0]
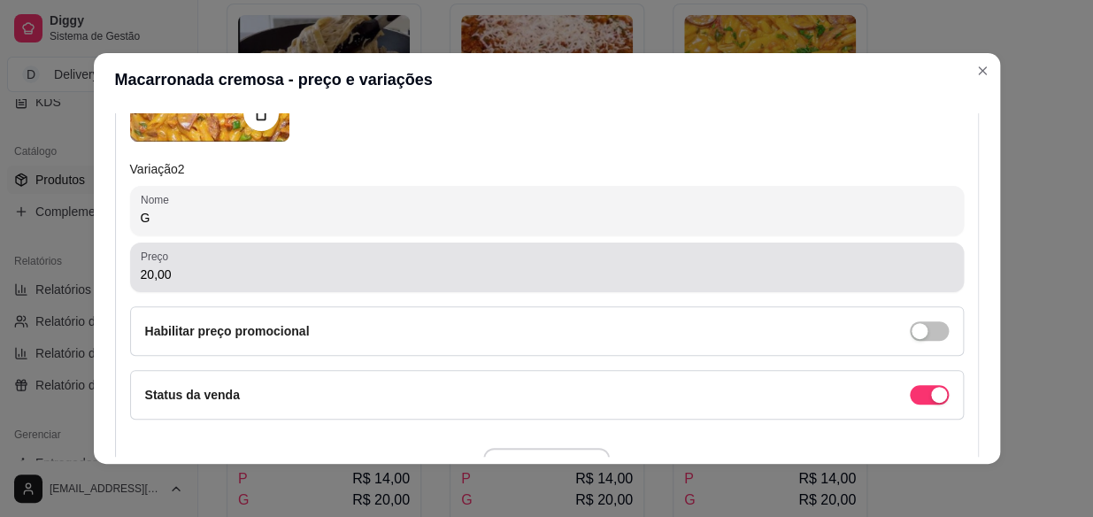
type input "17,00"
click at [144, 274] on input "20,00" at bounding box center [547, 275] width 813 height 18
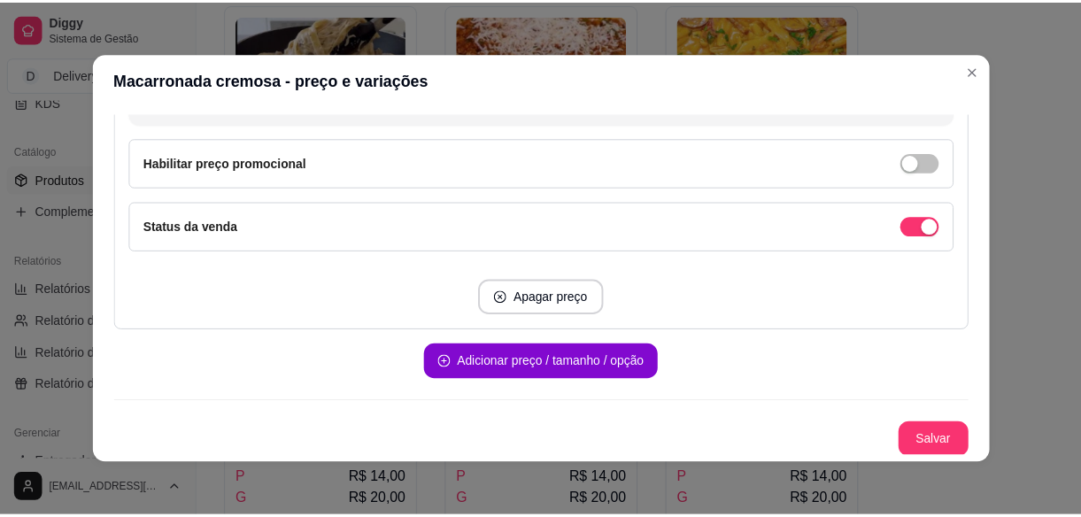
scroll to position [1054, 0]
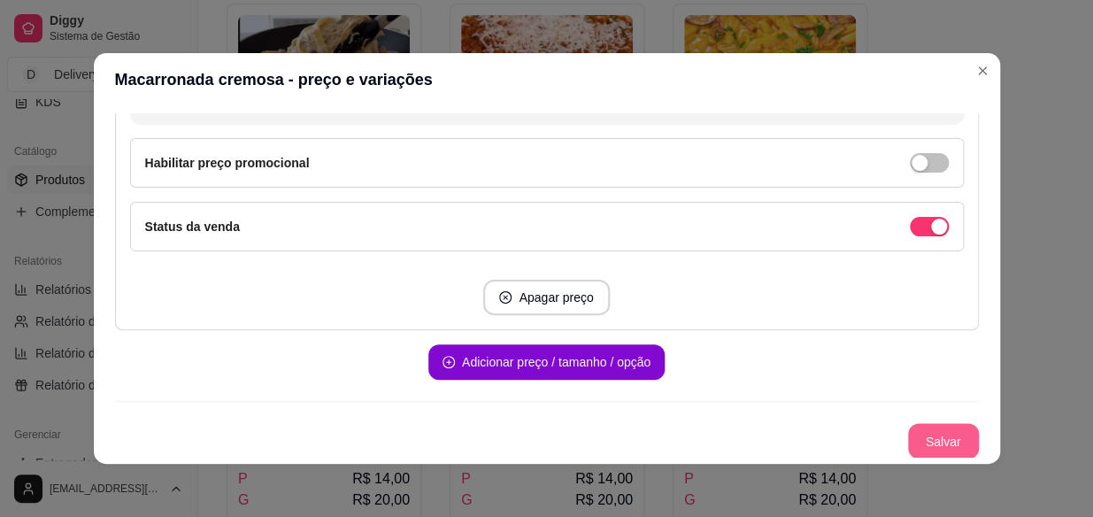
type input "23,00"
click at [916, 436] on button "Salvar" at bounding box center [943, 440] width 71 height 35
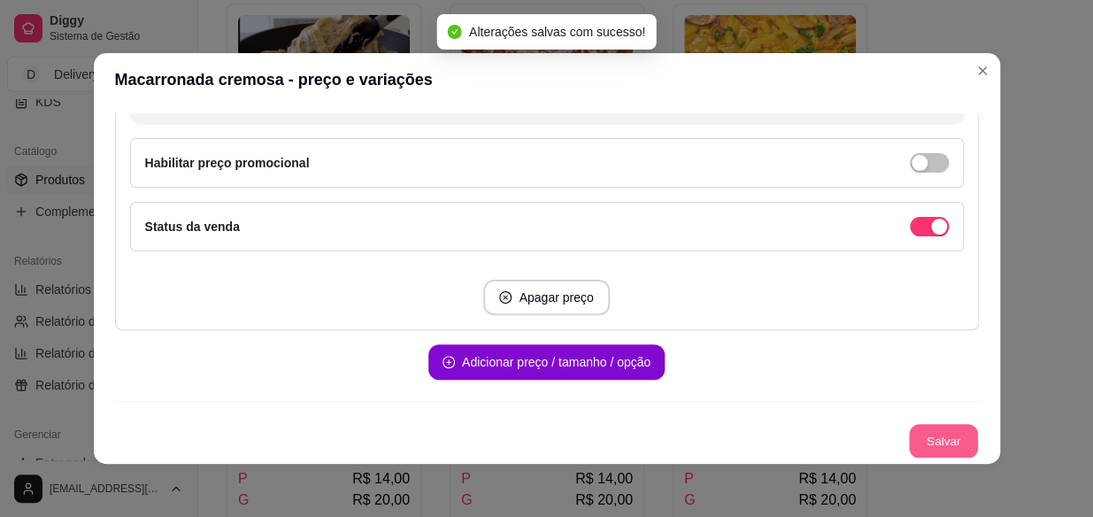
click at [925, 428] on button "Salvar" at bounding box center [943, 441] width 69 height 35
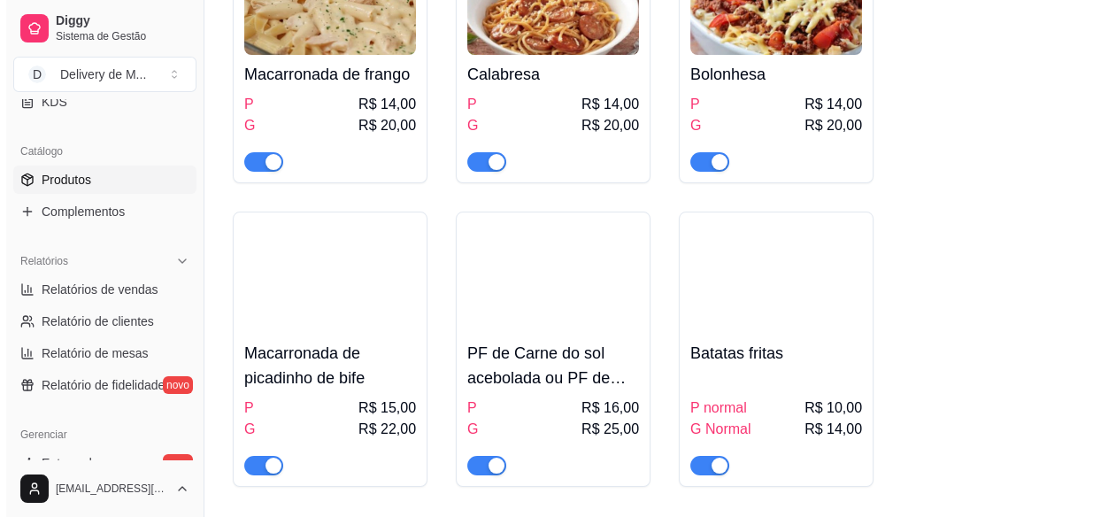
scroll to position [644, 0]
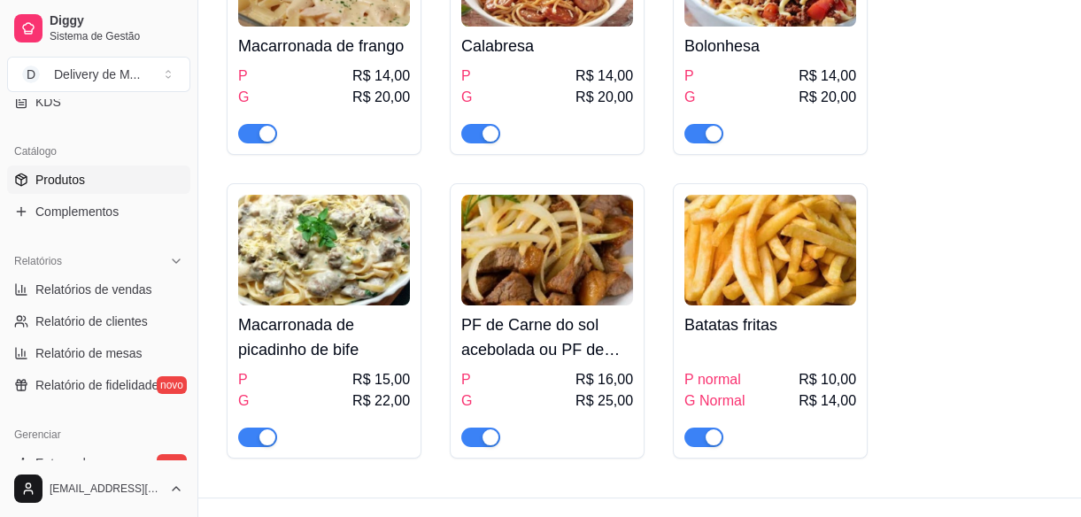
click at [359, 296] on img at bounding box center [324, 250] width 172 height 111
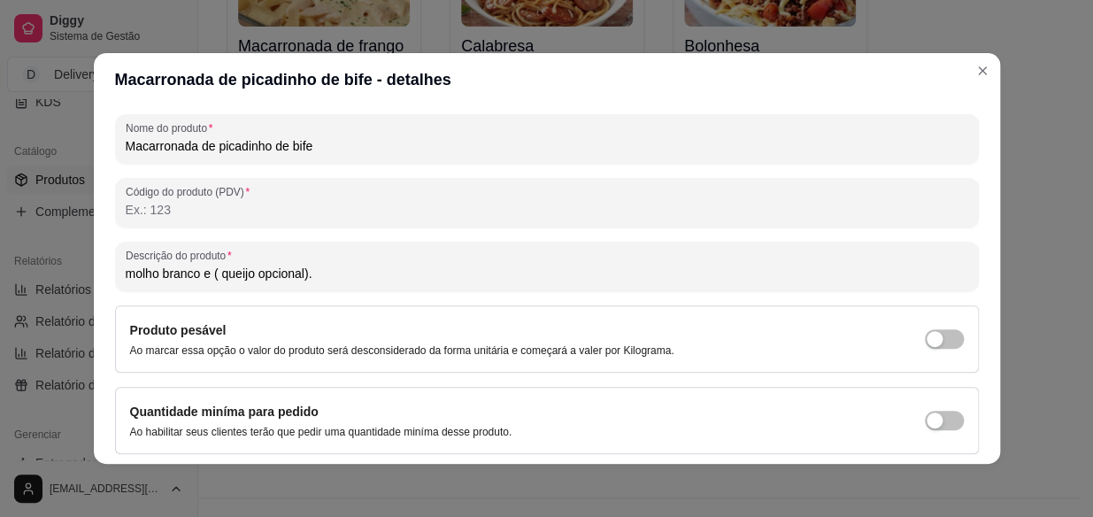
scroll to position [0, 0]
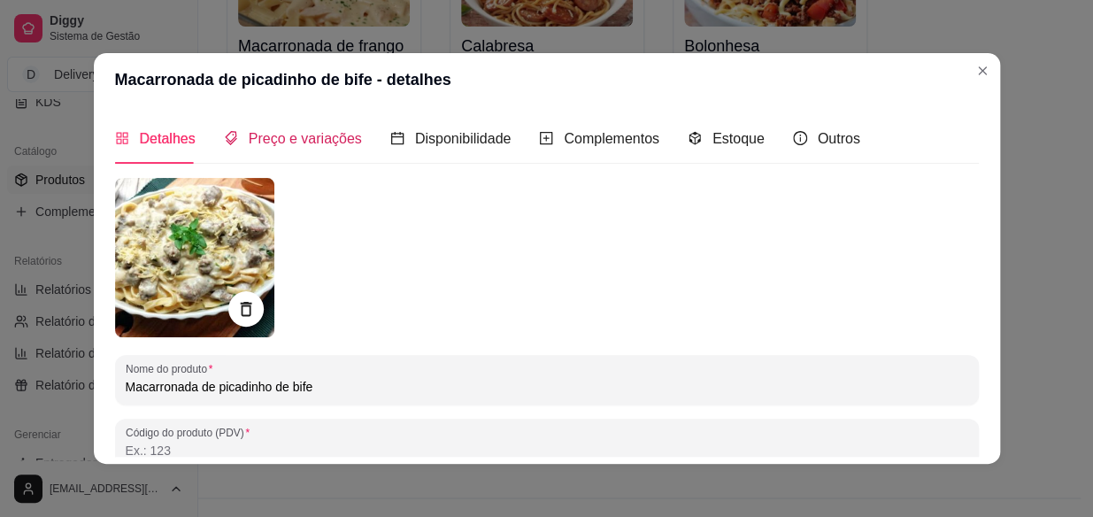
click at [317, 140] on span "Preço e variações" at bounding box center [305, 138] width 113 height 15
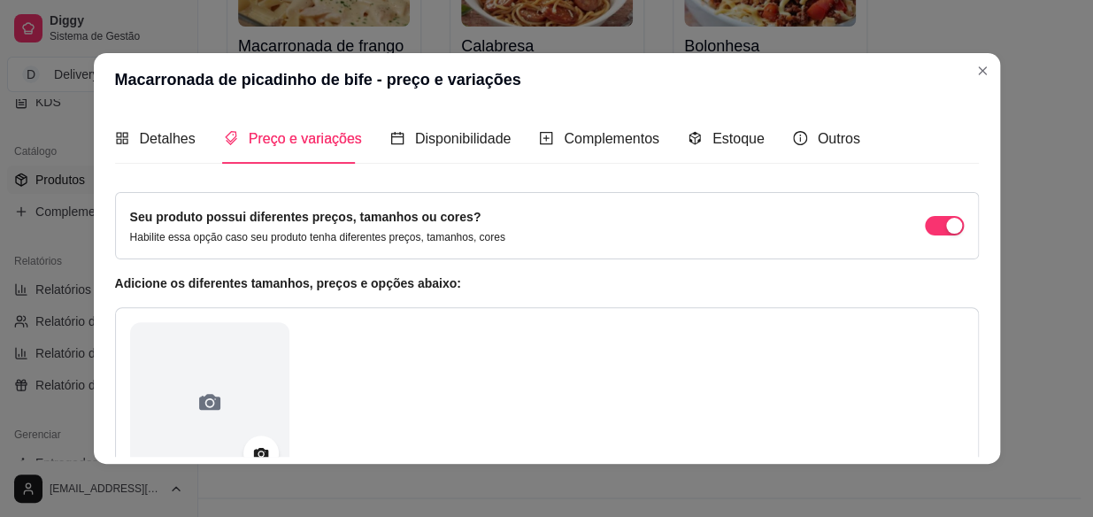
scroll to position [321, 0]
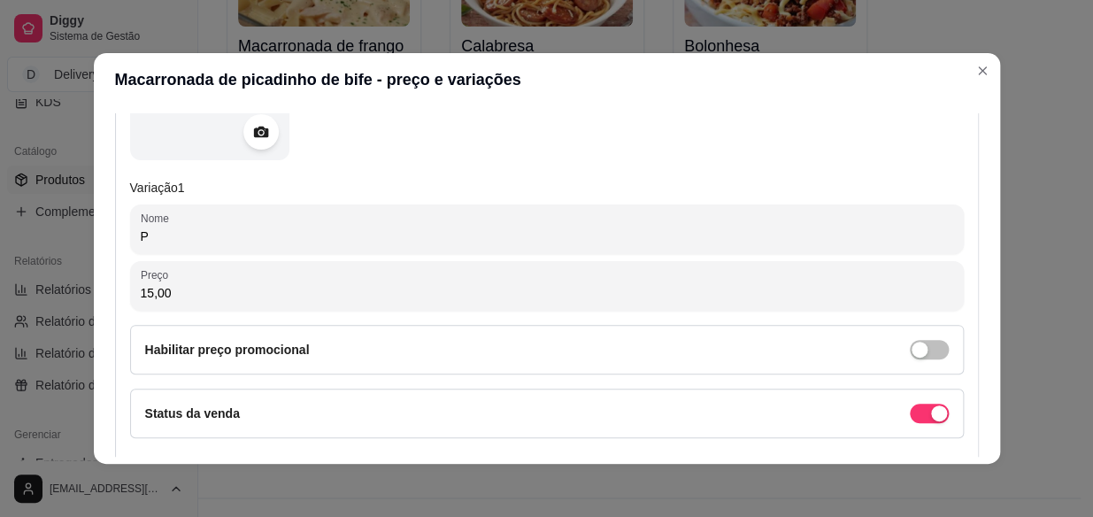
click at [144, 292] on input "15,00" at bounding box center [547, 293] width 813 height 18
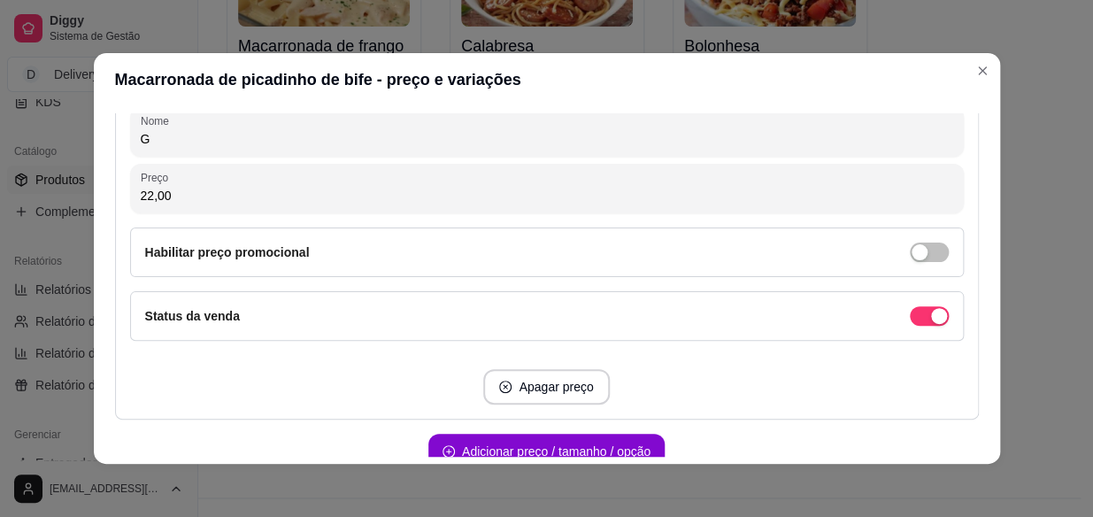
scroll to position [965, 0]
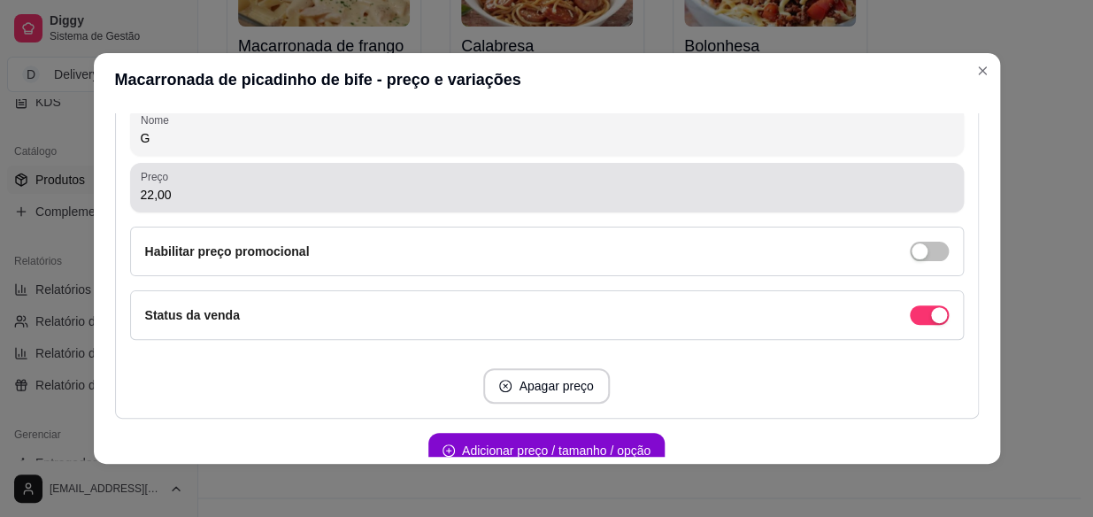
type input "17,00"
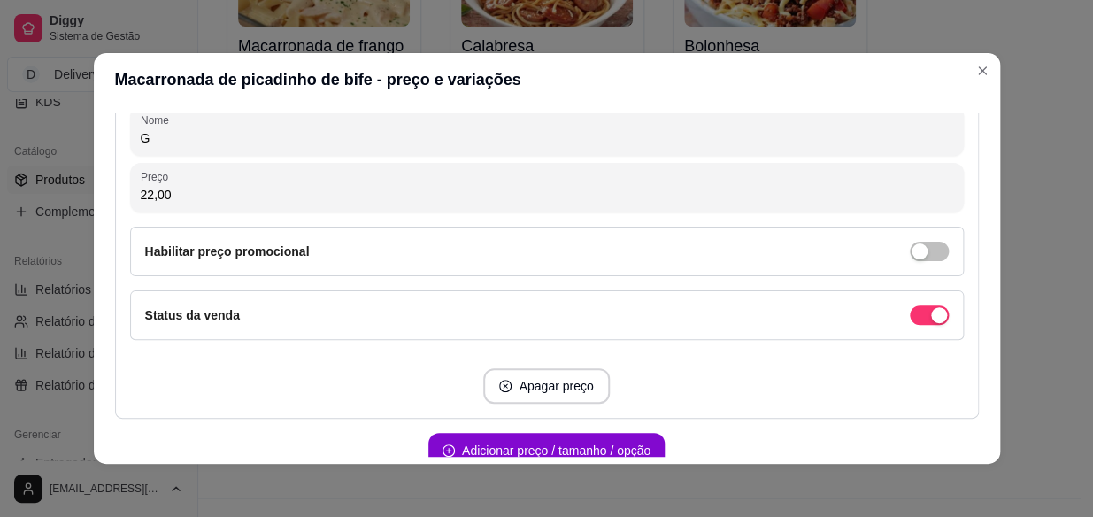
click at [142, 189] on input "22,00" at bounding box center [547, 195] width 813 height 18
click at [143, 195] on input "22,00" at bounding box center [547, 195] width 813 height 18
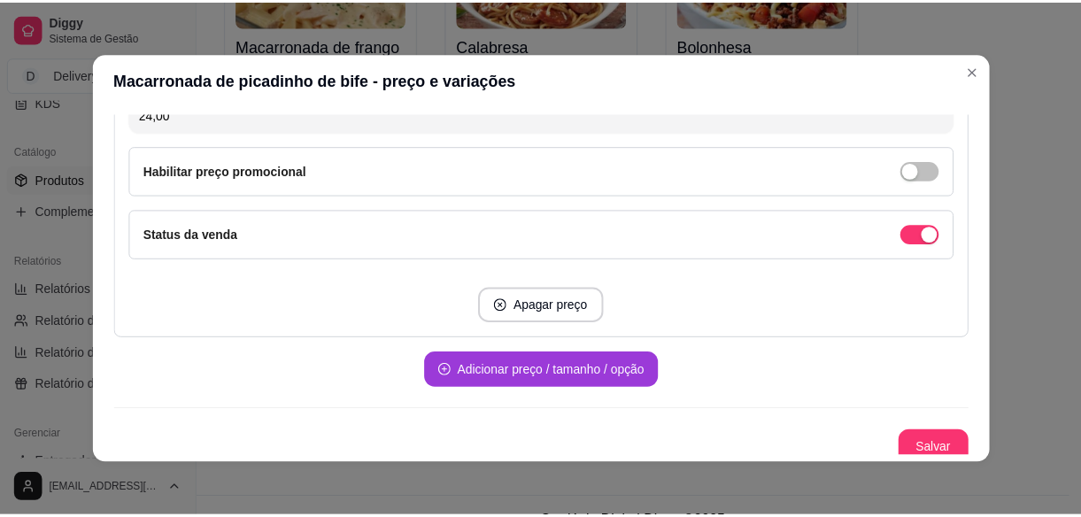
scroll to position [1054, 0]
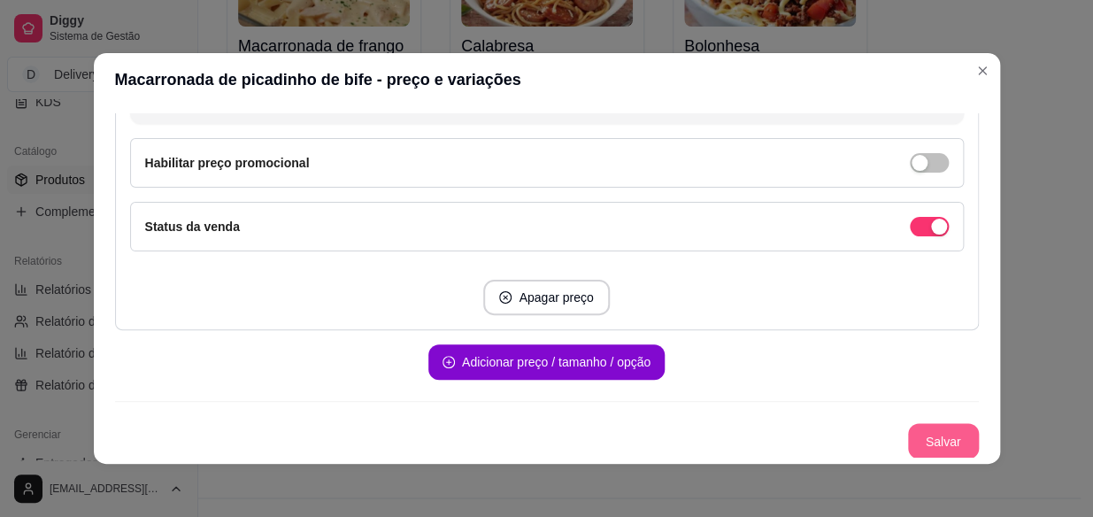
type input "24,00"
click at [917, 441] on button "Salvar" at bounding box center [943, 441] width 69 height 35
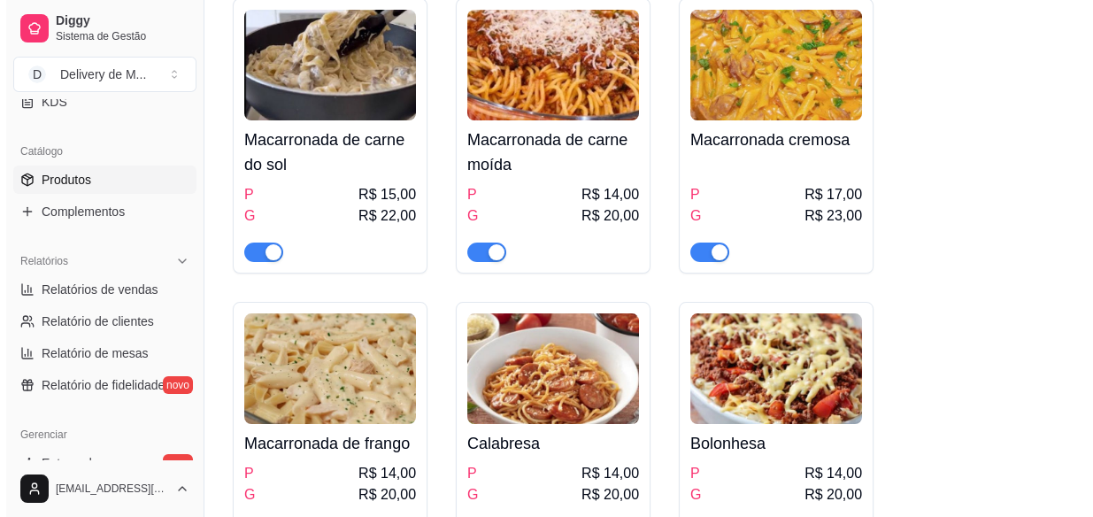
scroll to position [113, 0]
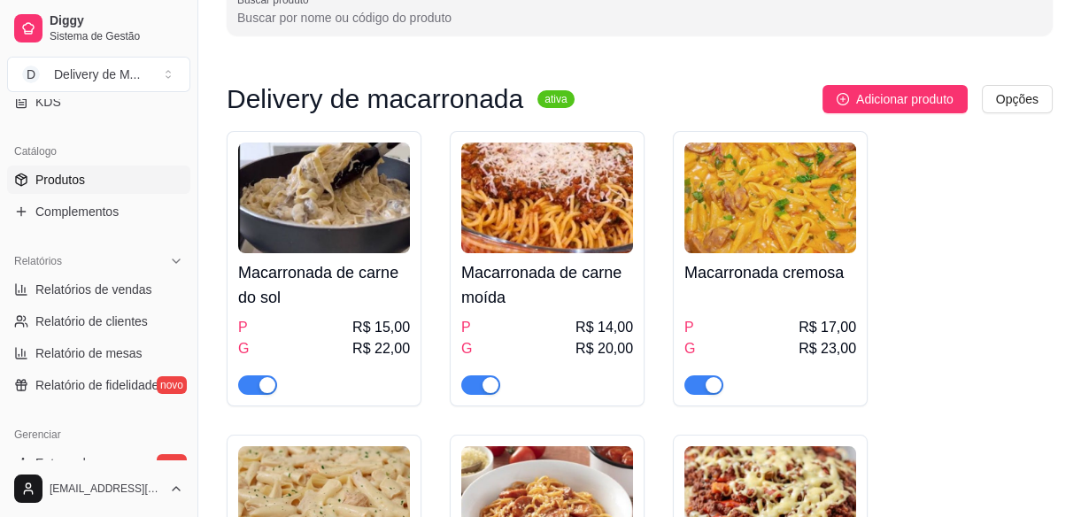
click at [367, 301] on h4 "Macarronada de carne do sol" at bounding box center [324, 285] width 172 height 50
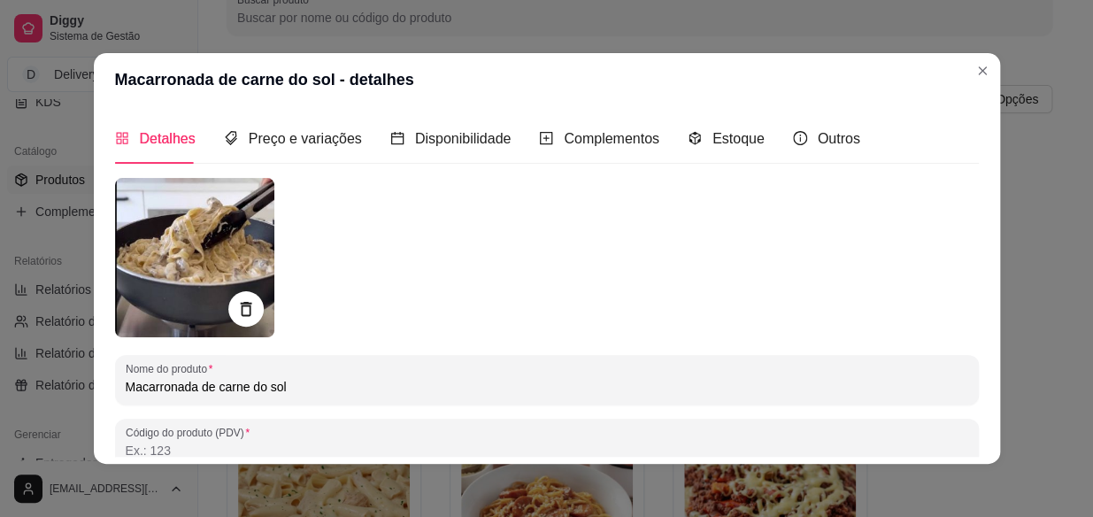
scroll to position [0, 0]
click at [308, 132] on span "Preço e variações" at bounding box center [305, 138] width 113 height 15
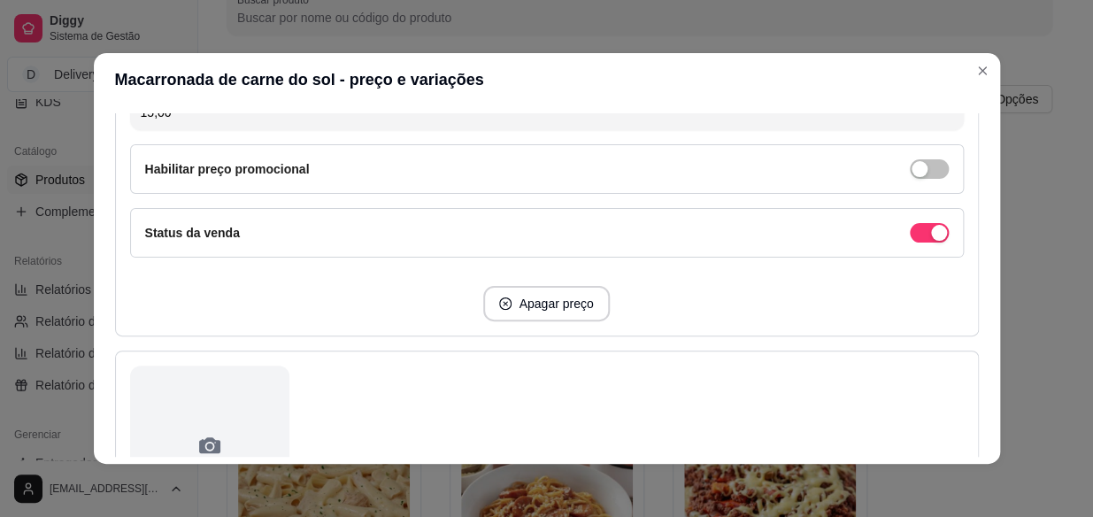
scroll to position [321, 0]
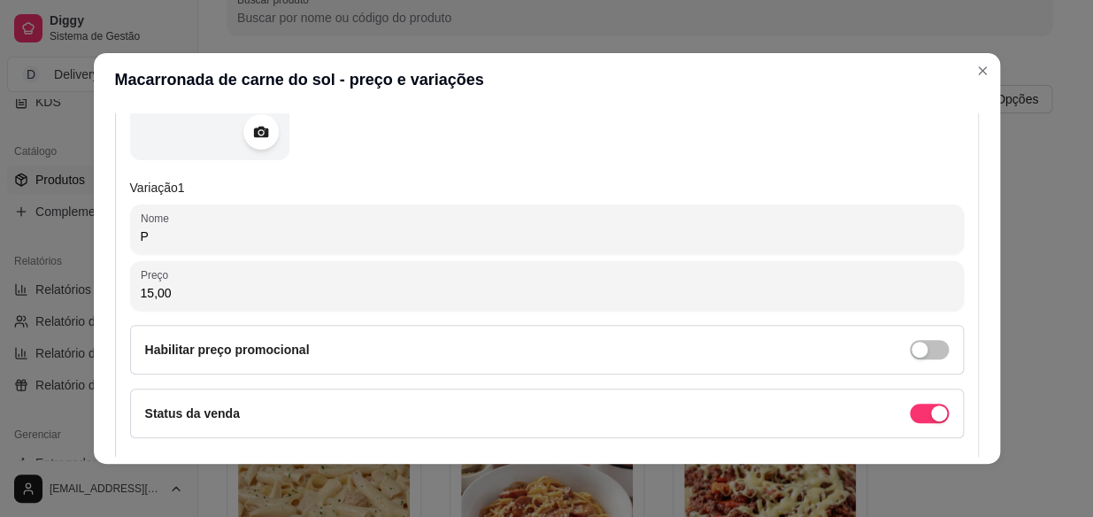
click at [143, 292] on input "15,00" at bounding box center [547, 293] width 813 height 18
click at [145, 292] on input "15,00" at bounding box center [547, 293] width 813 height 18
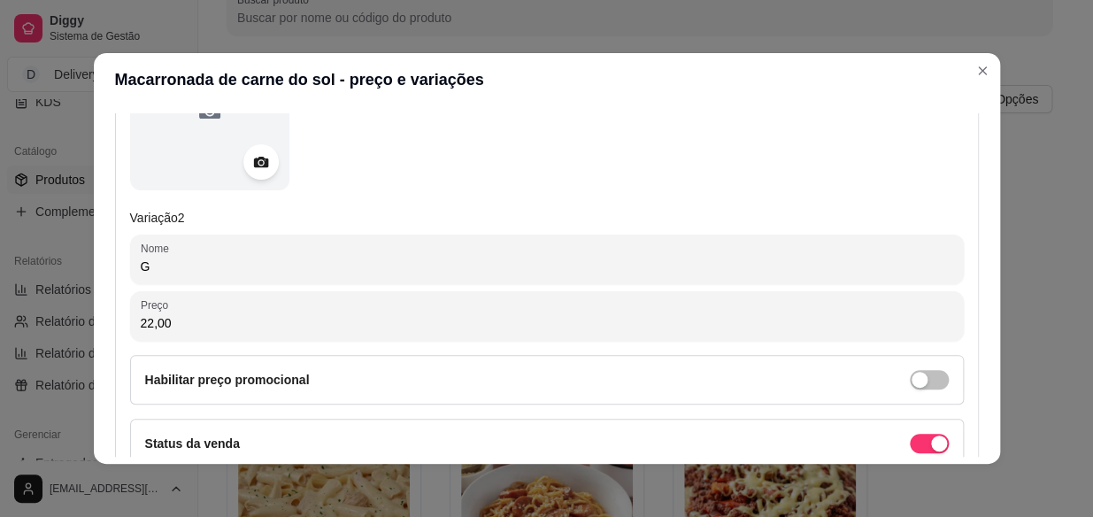
scroll to position [885, 0]
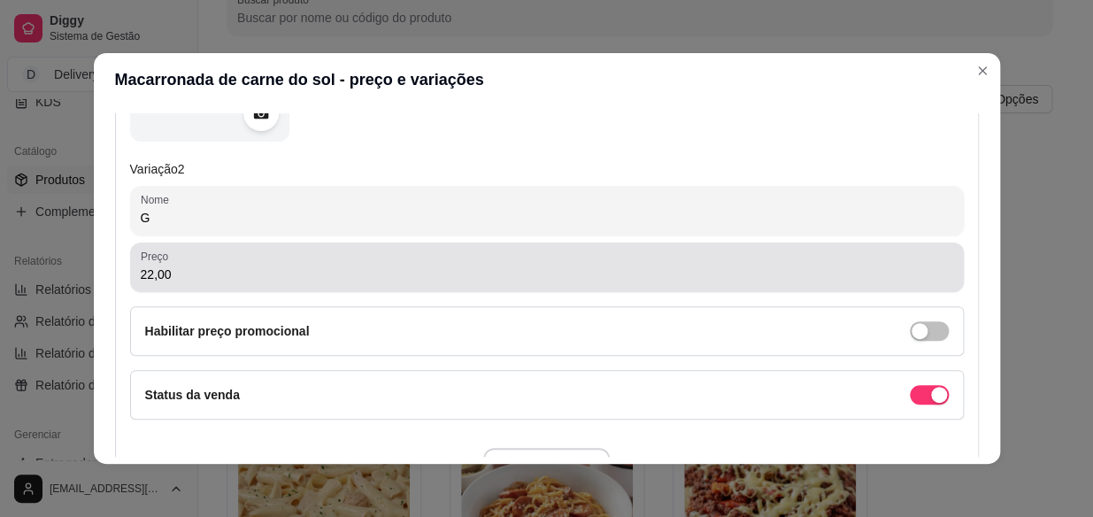
type input "17,00"
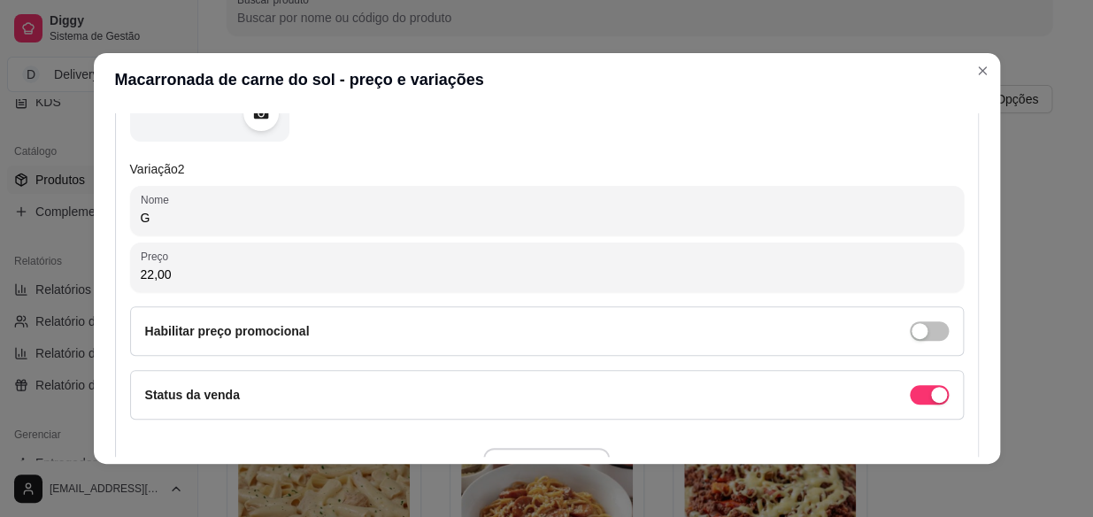
click at [144, 272] on input "22,00" at bounding box center [547, 275] width 813 height 18
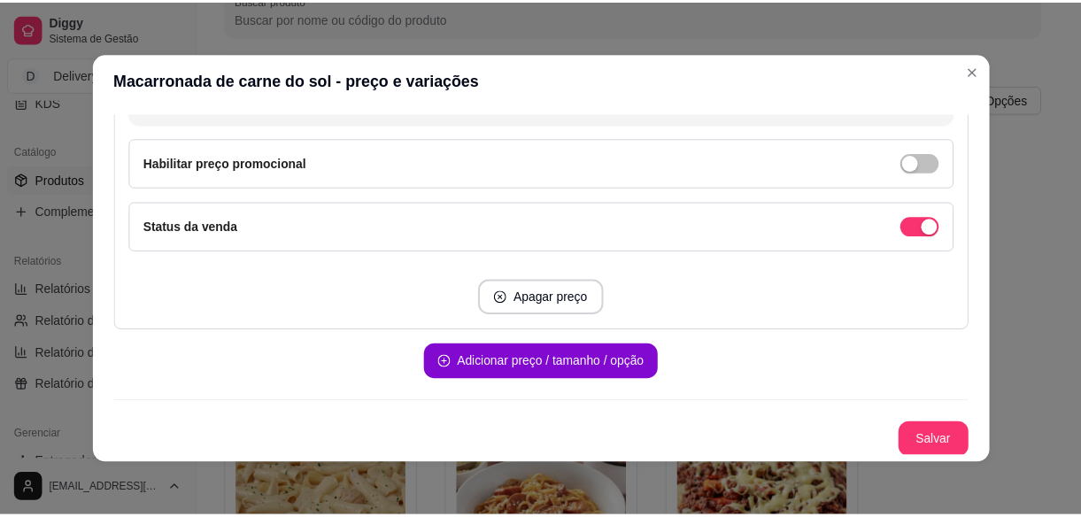
scroll to position [3, 0]
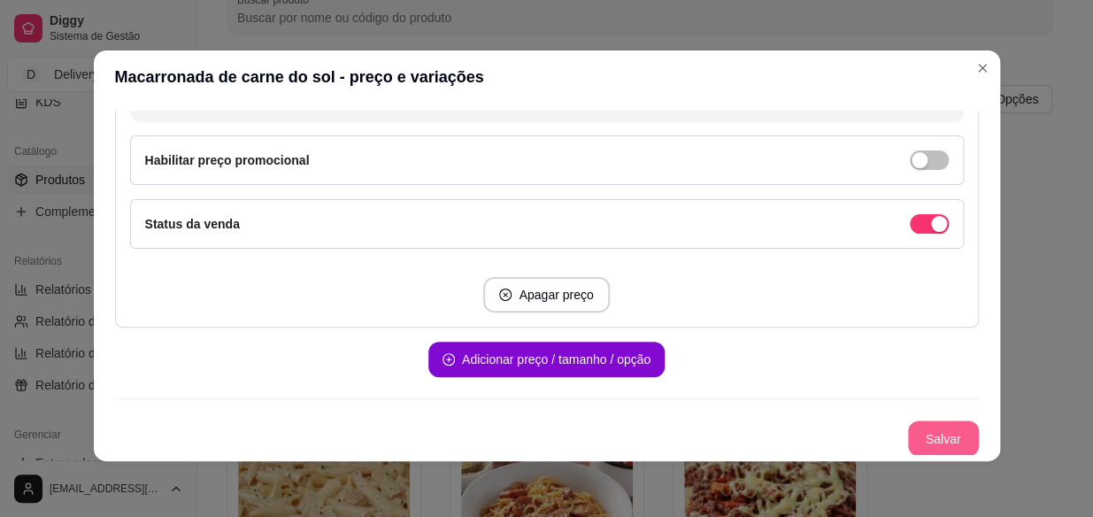
type input "24,00"
click at [921, 431] on button "Salvar" at bounding box center [943, 438] width 71 height 35
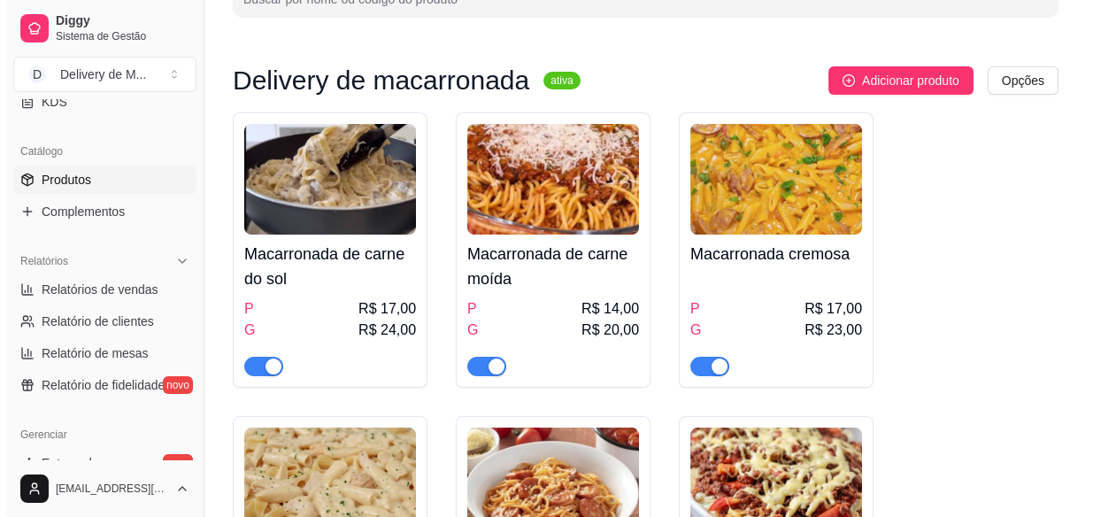
scroll to position [160, 0]
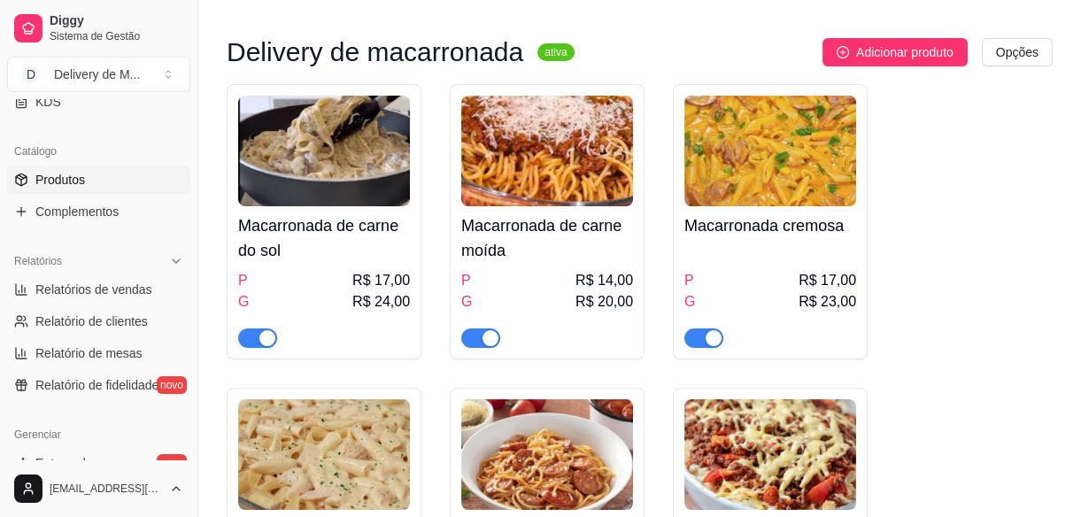
click at [768, 285] on div "P R$ 17,00" at bounding box center [770, 280] width 172 height 21
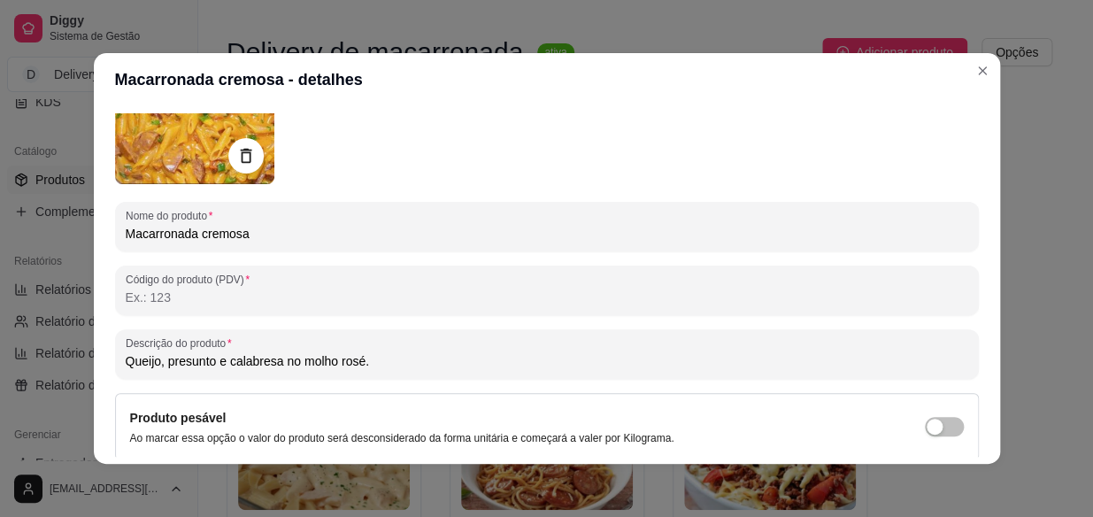
scroll to position [0, 0]
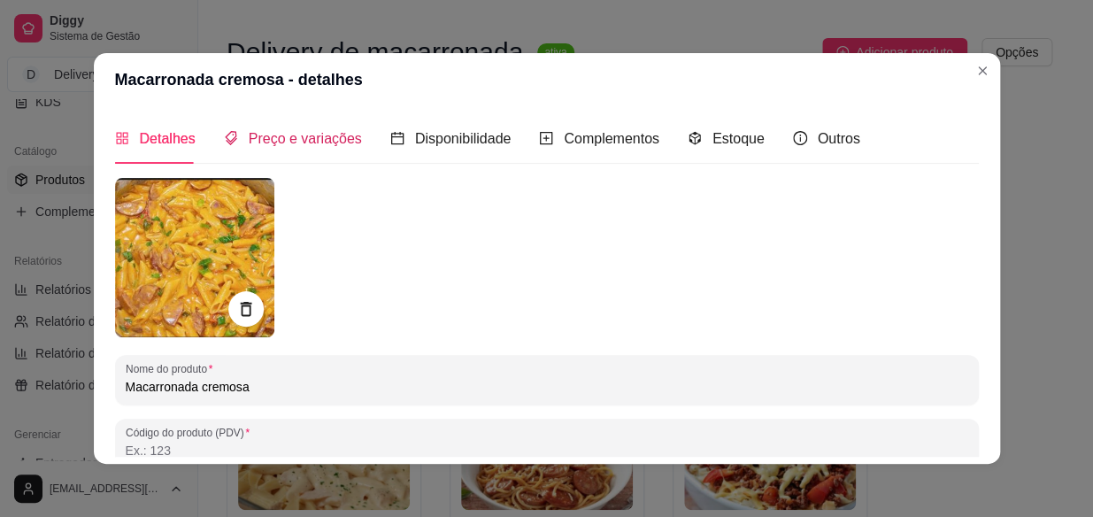
click at [303, 143] on span "Preço e variações" at bounding box center [305, 138] width 113 height 15
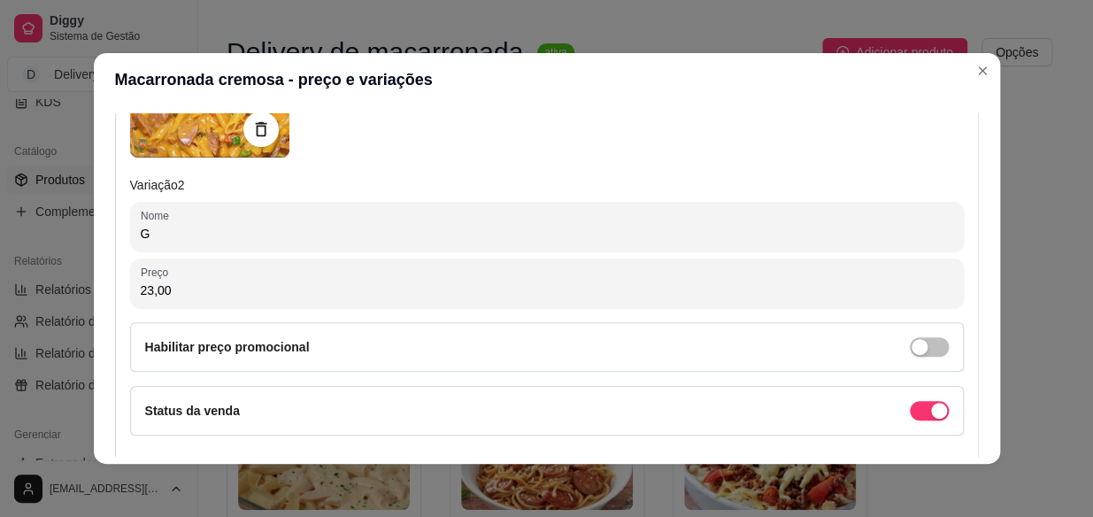
scroll to position [965, 0]
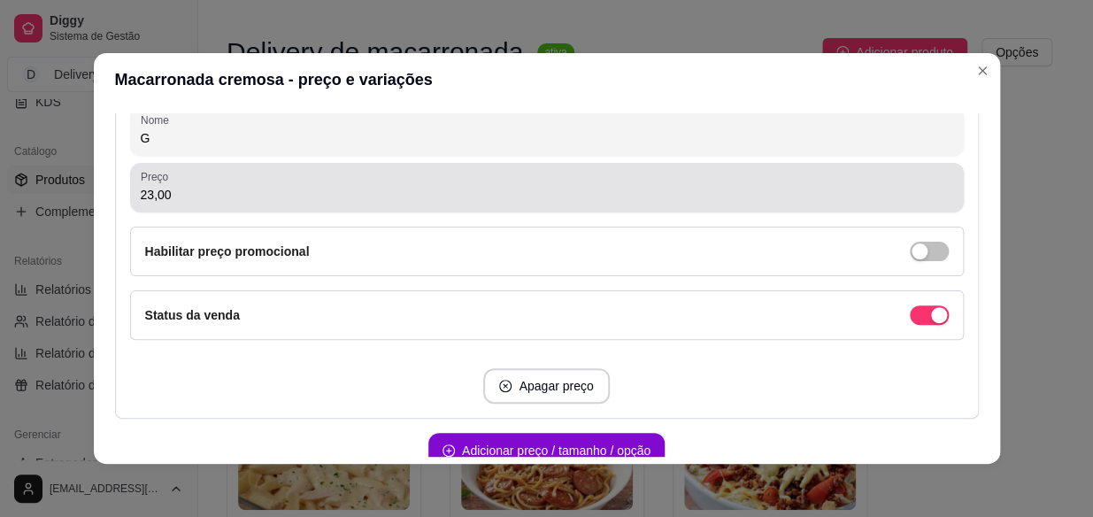
click at [146, 194] on input "23,00" at bounding box center [547, 195] width 813 height 18
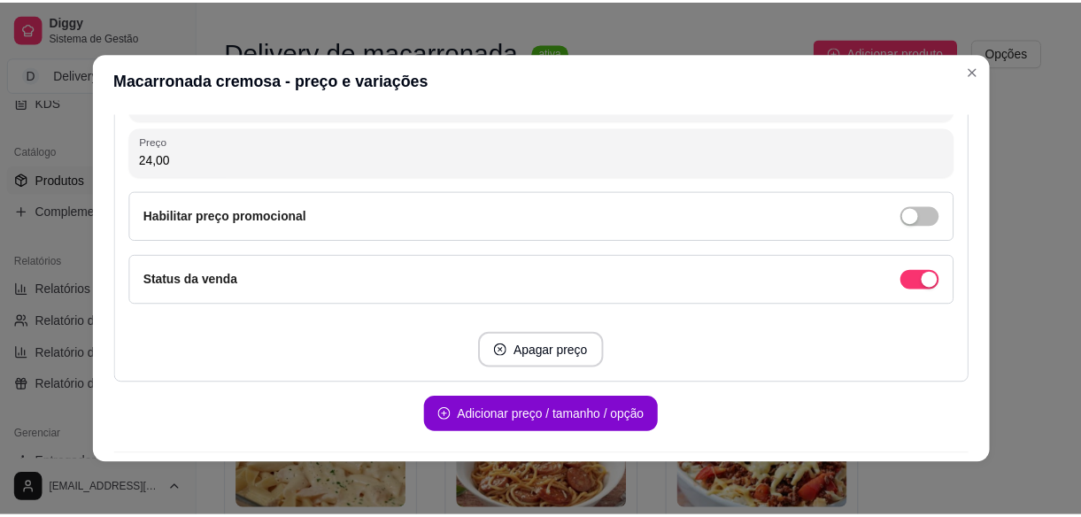
scroll to position [1054, 0]
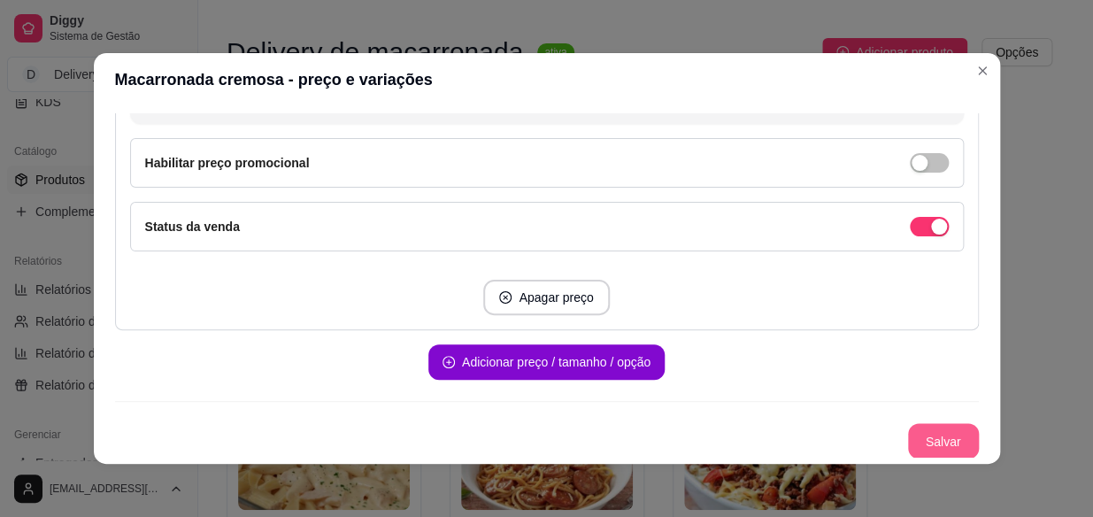
type input "24,00"
click at [940, 441] on button "Salvar" at bounding box center [943, 440] width 71 height 35
